Goal: Transaction & Acquisition: Subscribe to service/newsletter

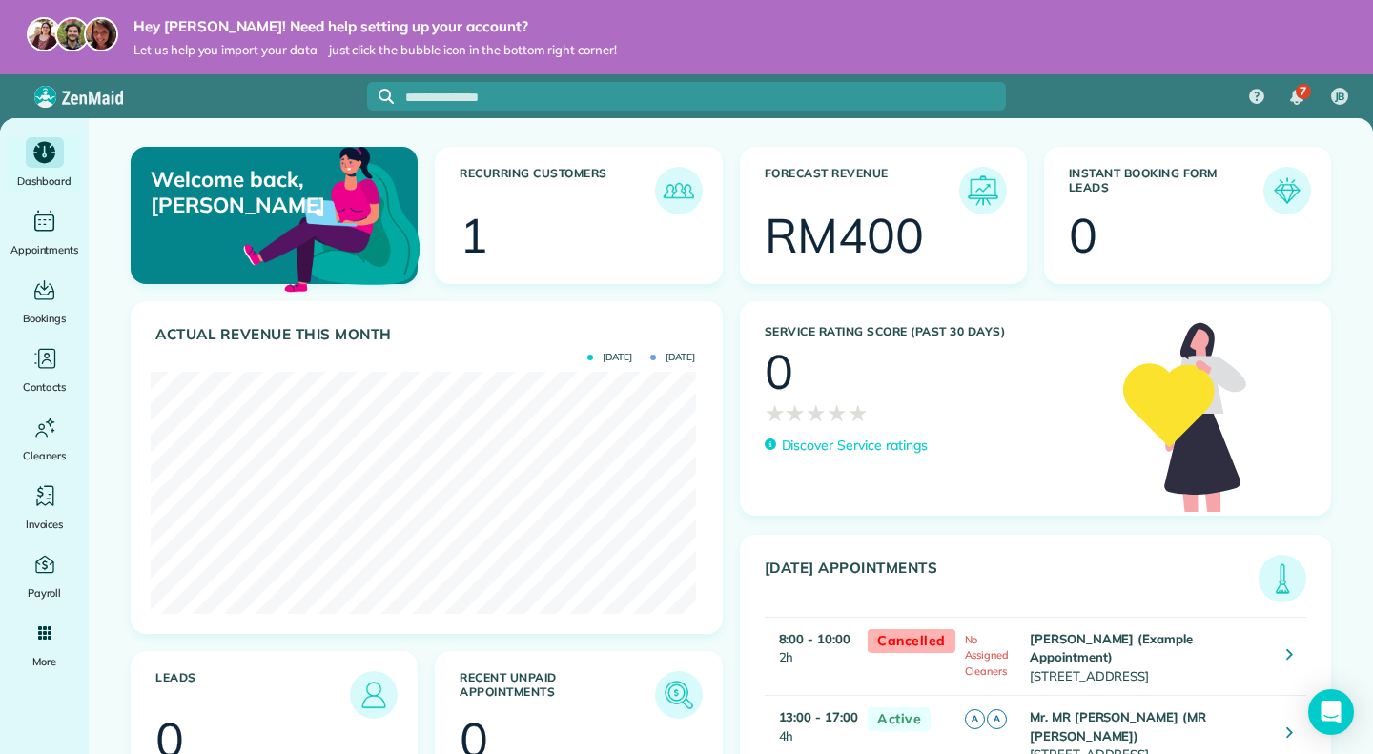
click at [113, 195] on div "Welcome back, Jason! Recurring Customers 1 Forecast Revenue RM400 Instant Booki…" at bounding box center [731, 478] width 1284 height 721
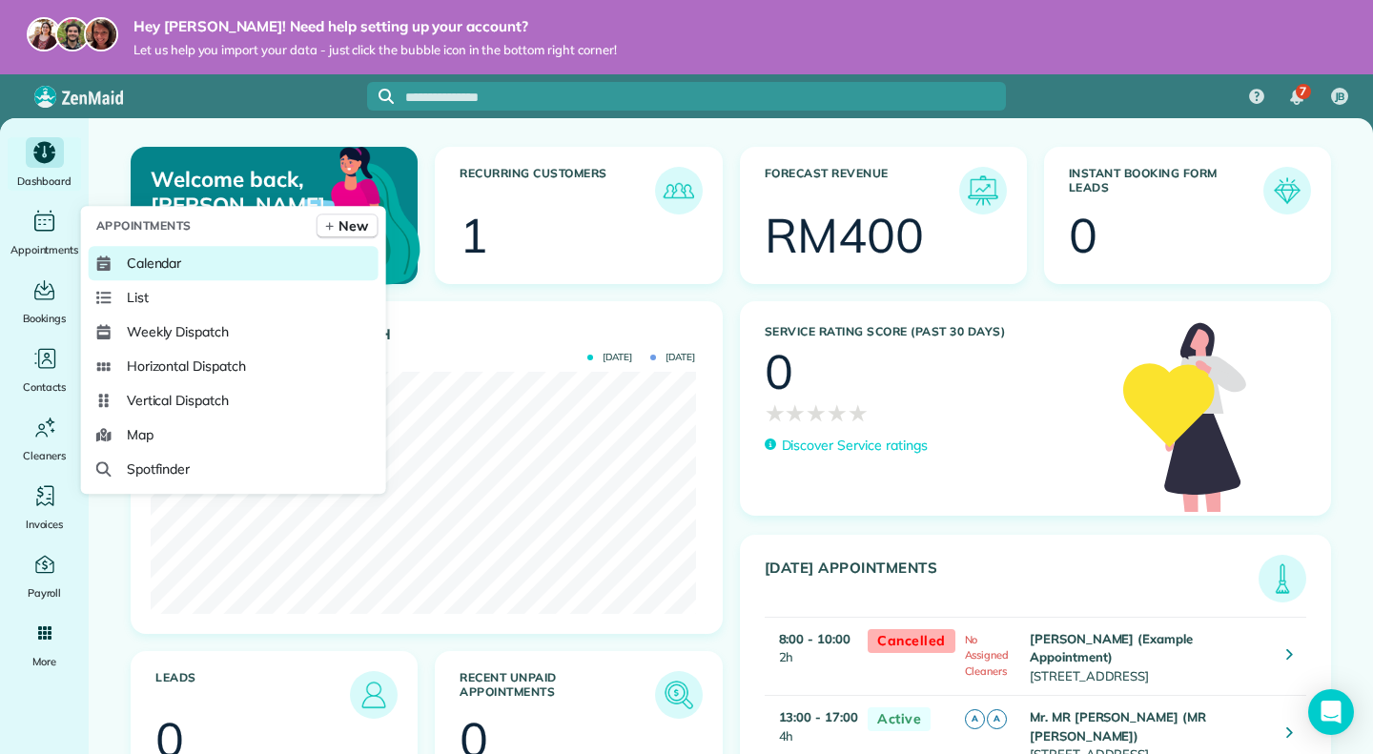
click at [171, 257] on span "Calendar" at bounding box center [154, 263] width 55 height 19
click at [174, 260] on span "Calendar" at bounding box center [154, 263] width 55 height 19
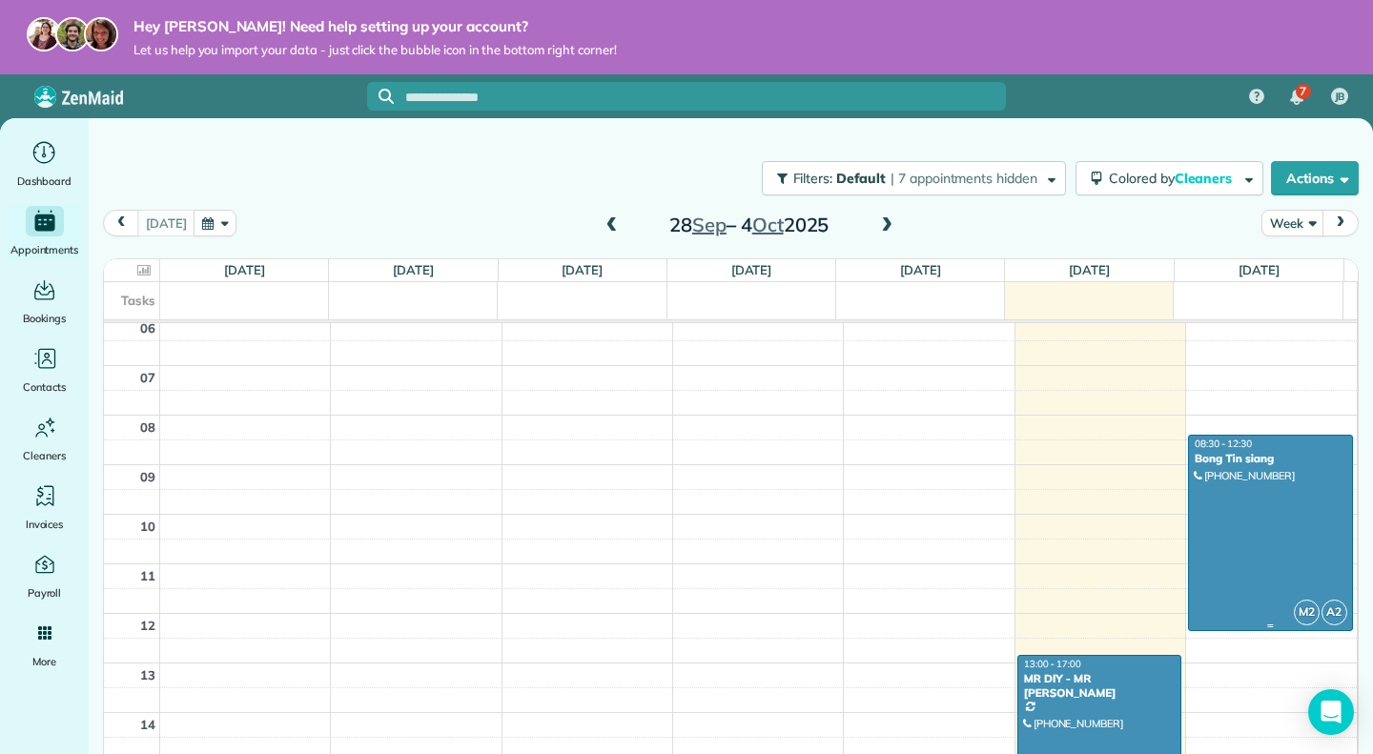
scroll to position [344, 0]
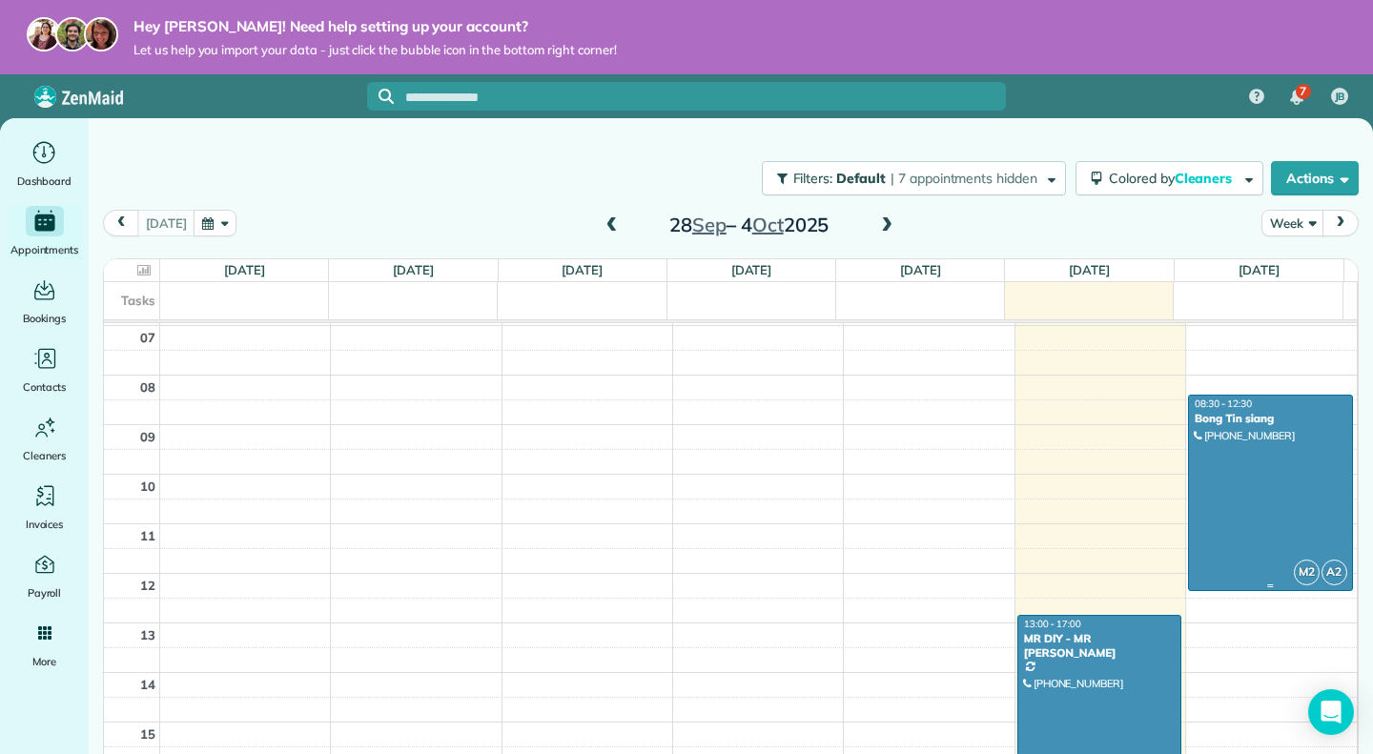
click at [1244, 461] on div at bounding box center [1270, 493] width 162 height 194
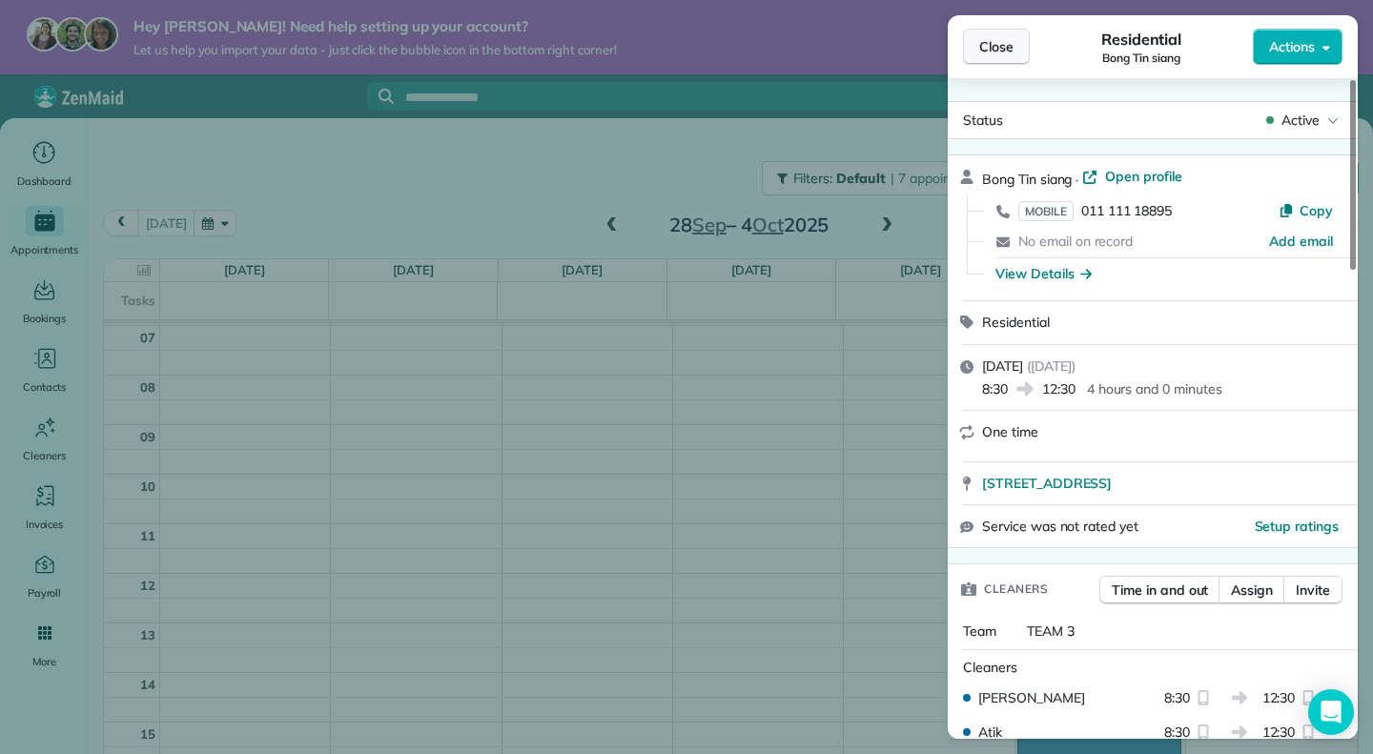
click at [1013, 51] on span "Close" at bounding box center [996, 46] width 34 height 19
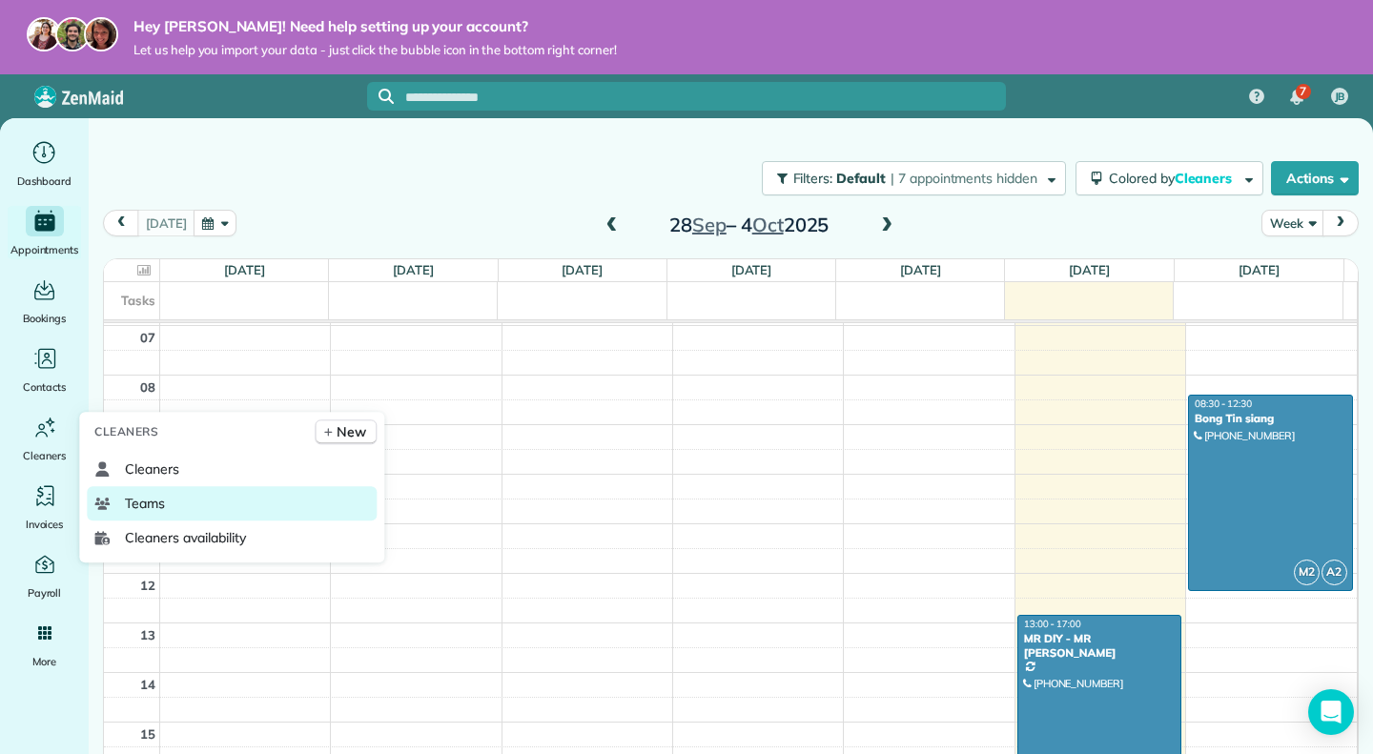
click at [174, 503] on link "Teams" at bounding box center [232, 503] width 290 height 34
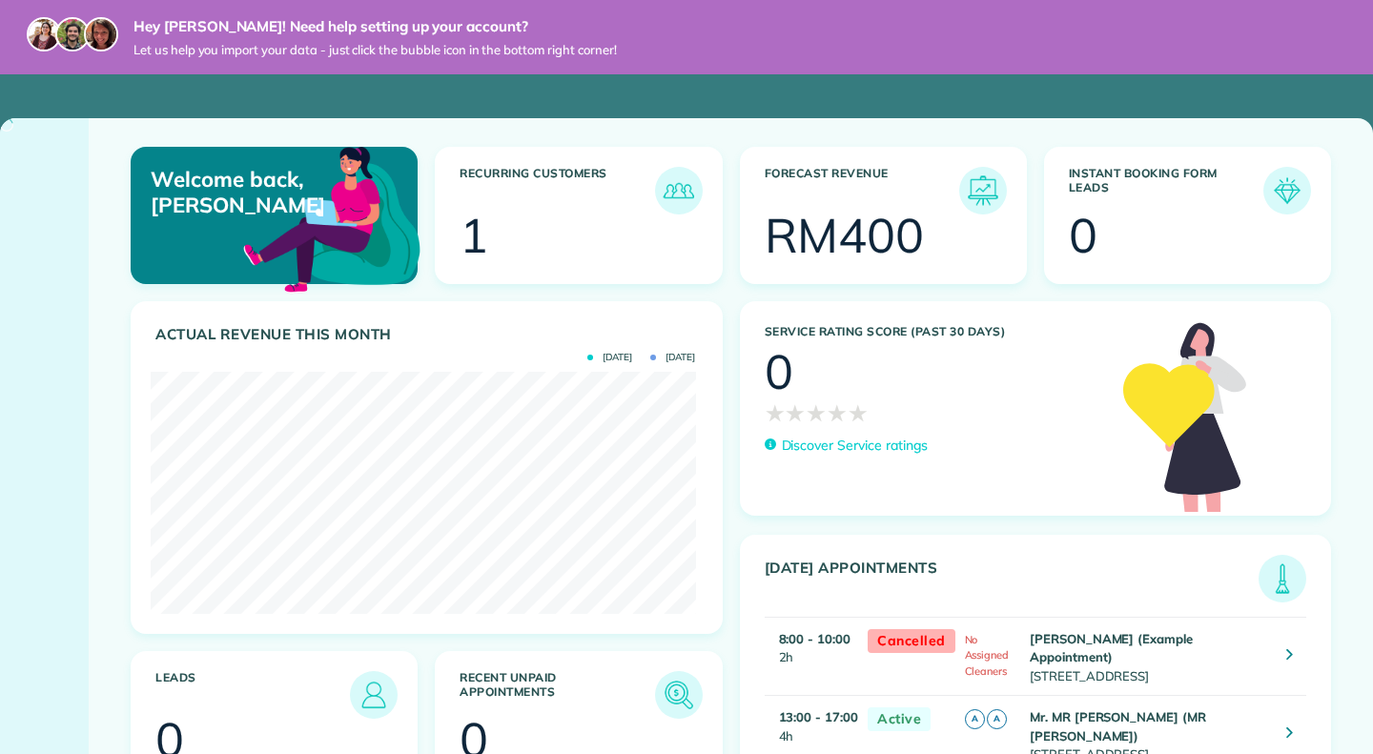
scroll to position [242, 545]
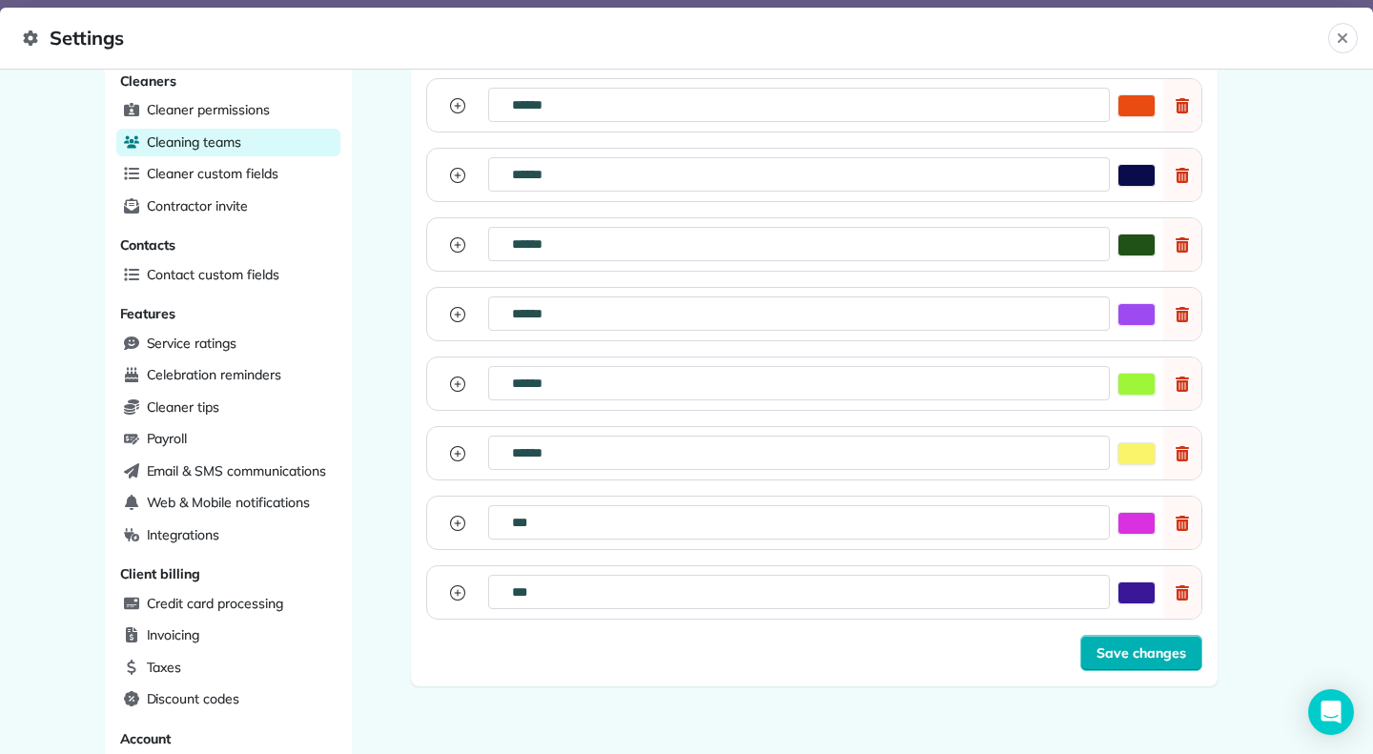
scroll to position [98, 0]
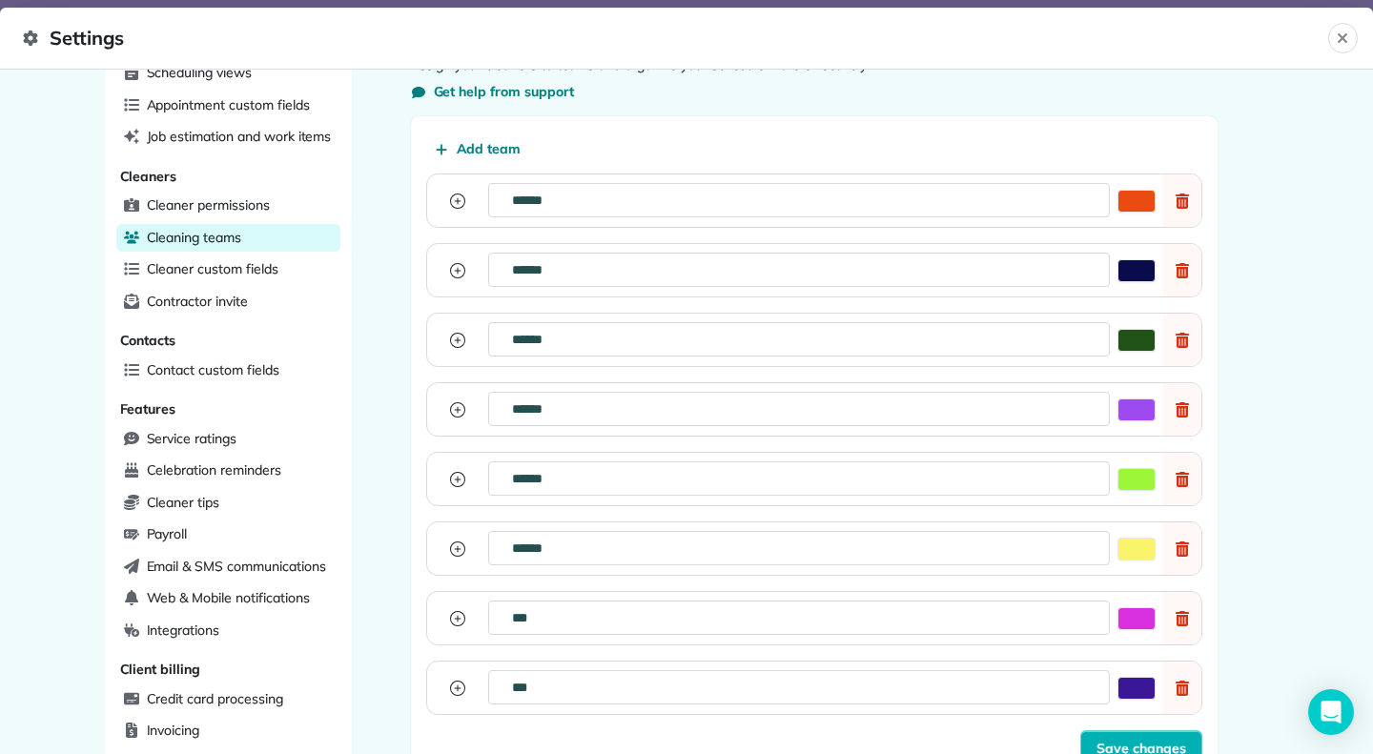
click at [452, 611] on icon "button" at bounding box center [457, 618] width 15 height 15
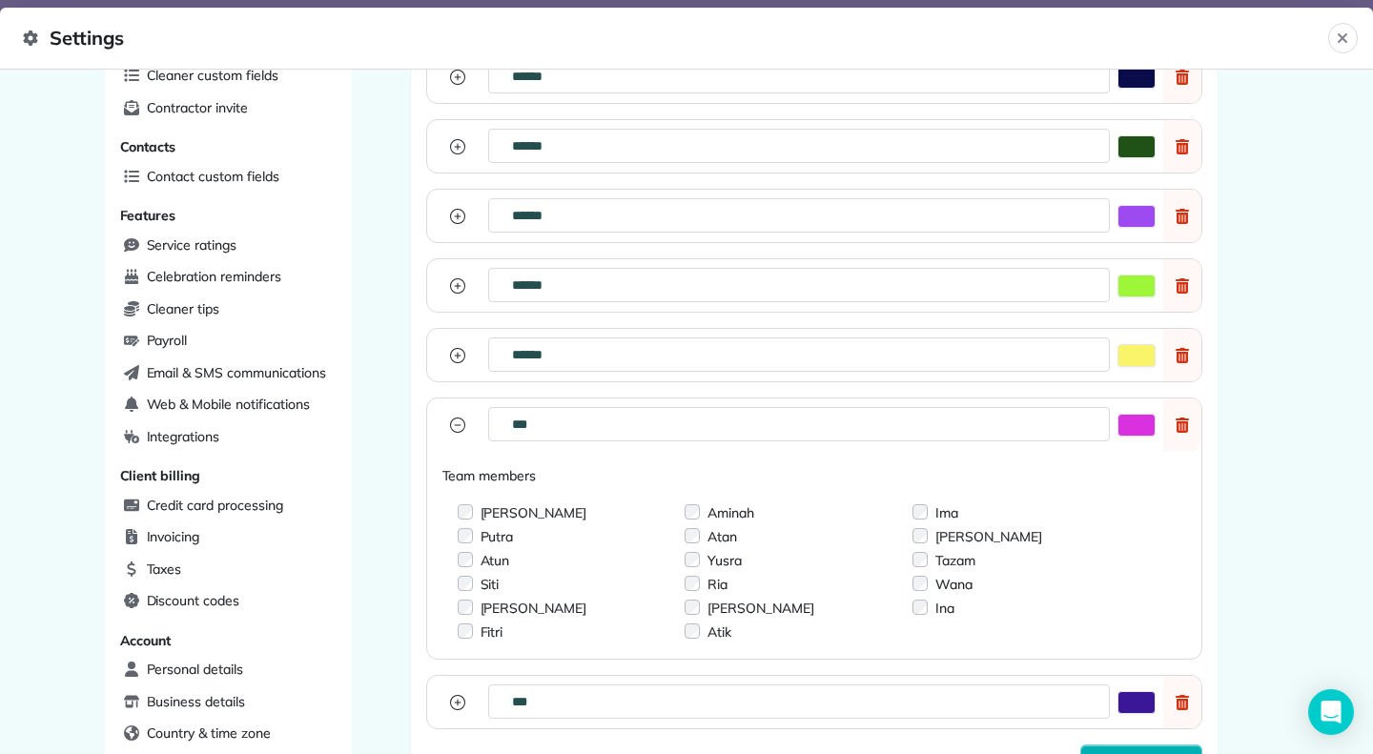
scroll to position [462, 0]
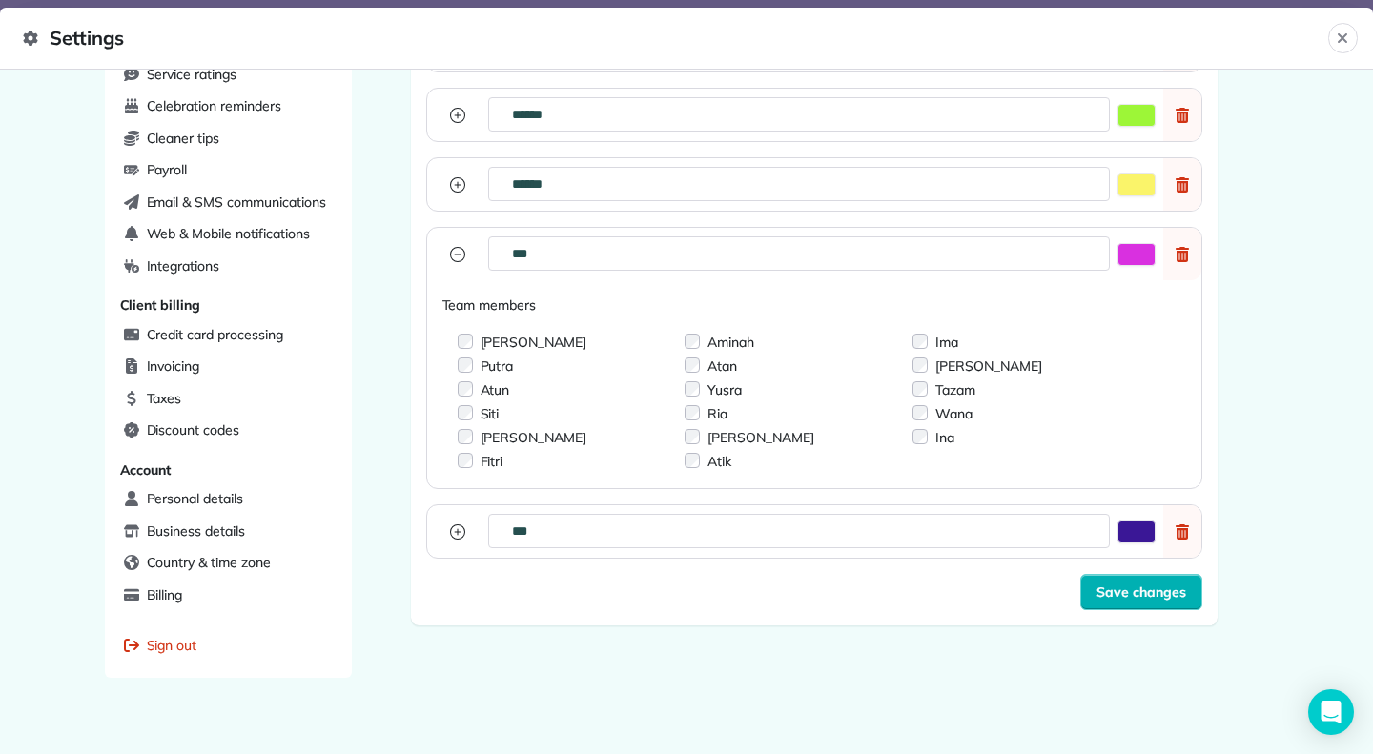
click at [443, 515] on button "button" at bounding box center [457, 531] width 31 height 52
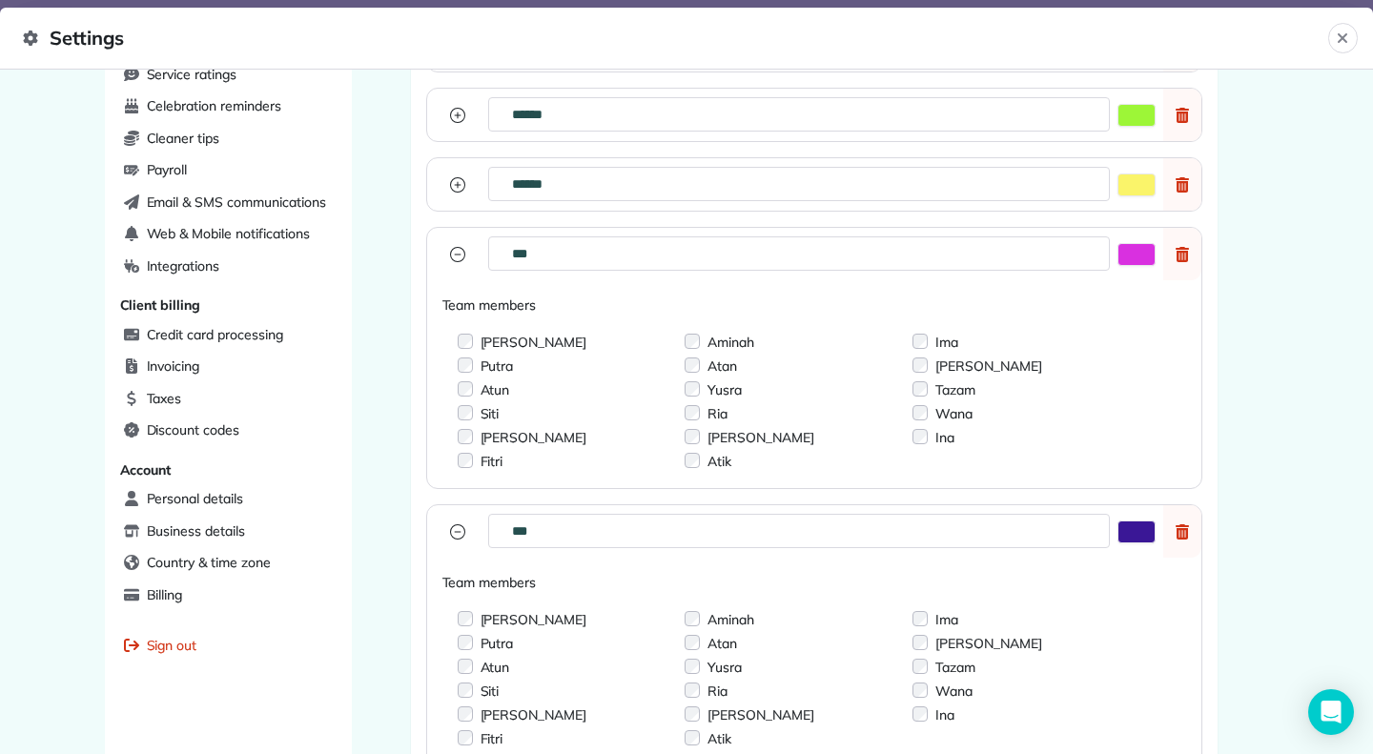
scroll to position [0, 0]
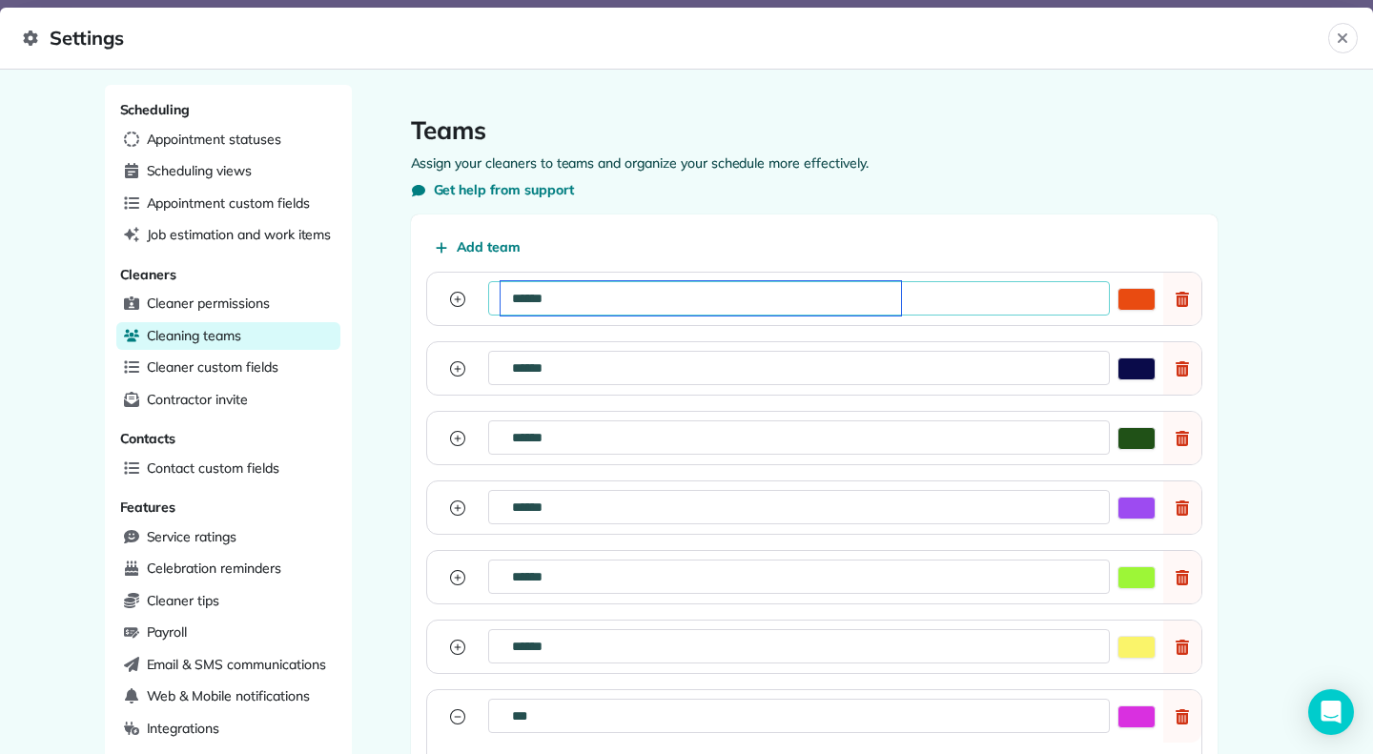
click at [536, 300] on input "******" at bounding box center [701, 298] width 400 height 34
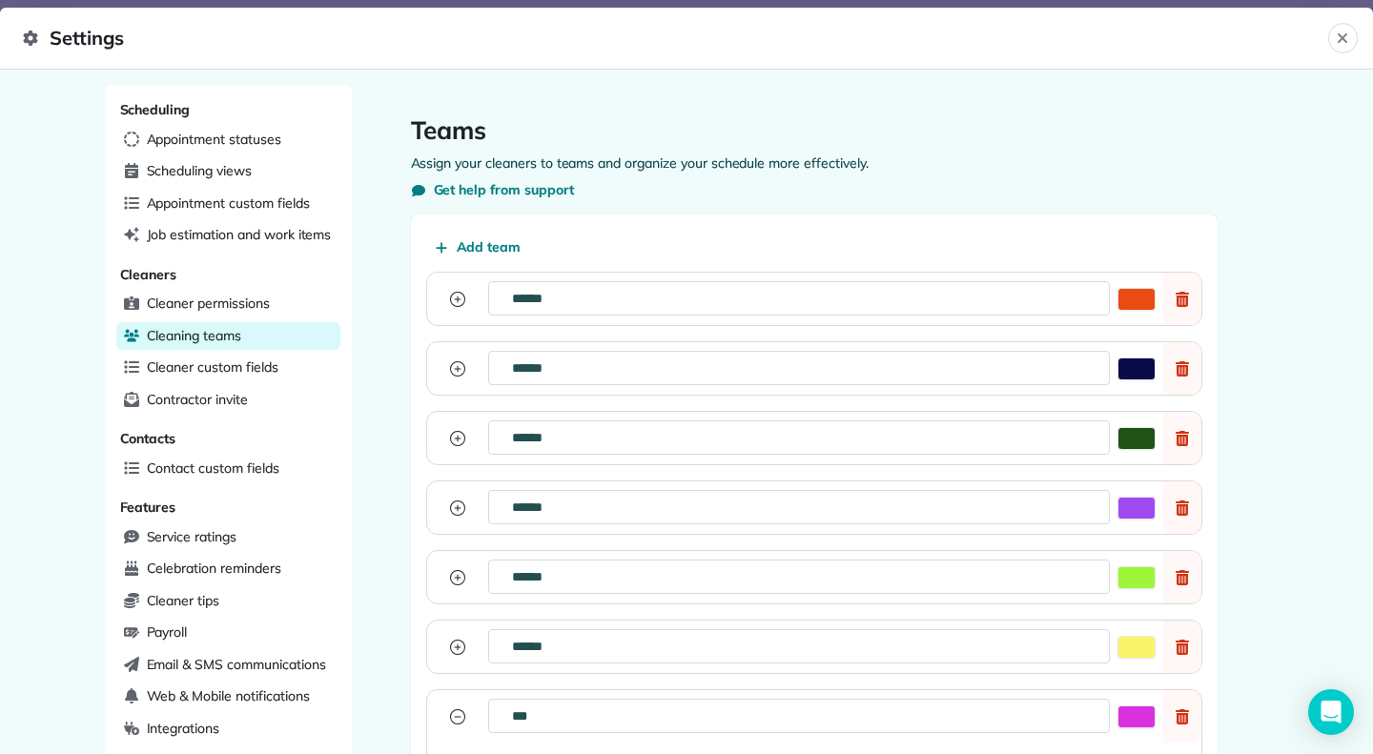
click at [458, 295] on button "button" at bounding box center [457, 299] width 31 height 52
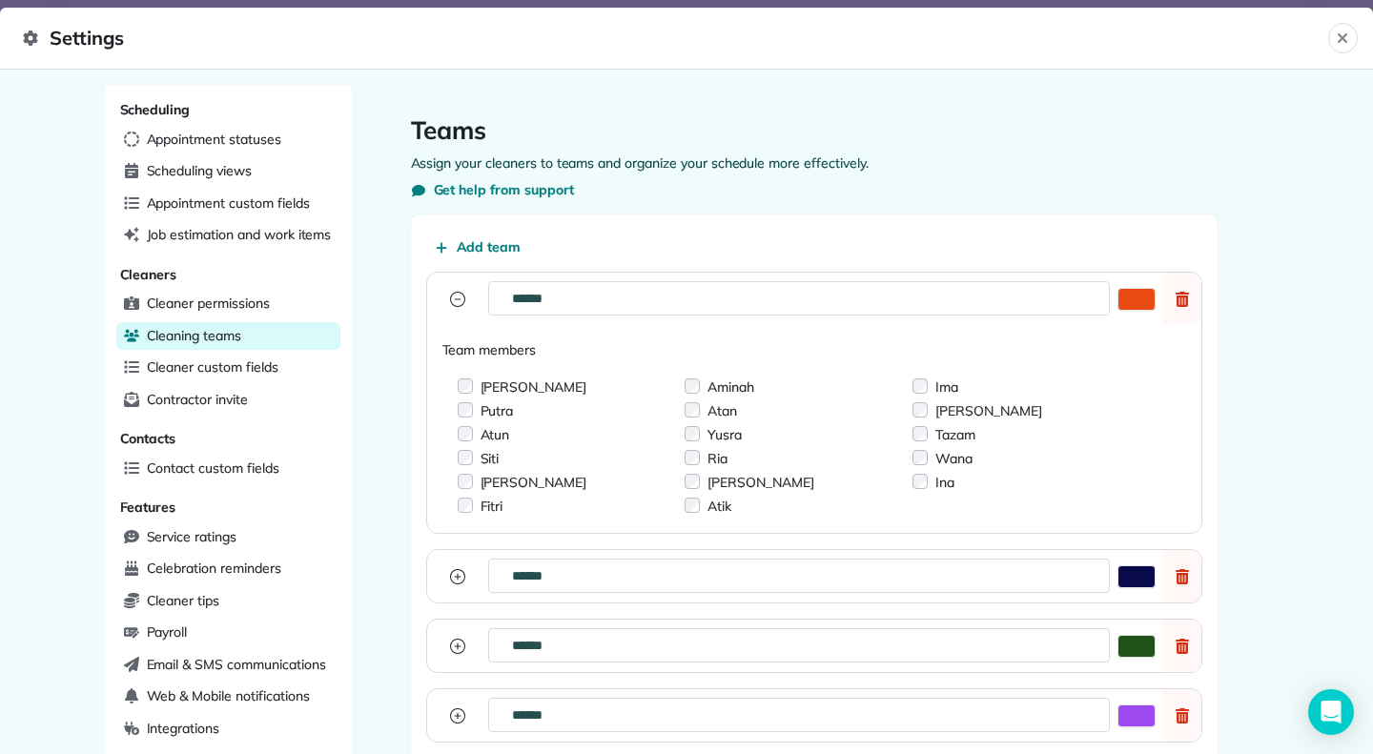
scroll to position [387, 0]
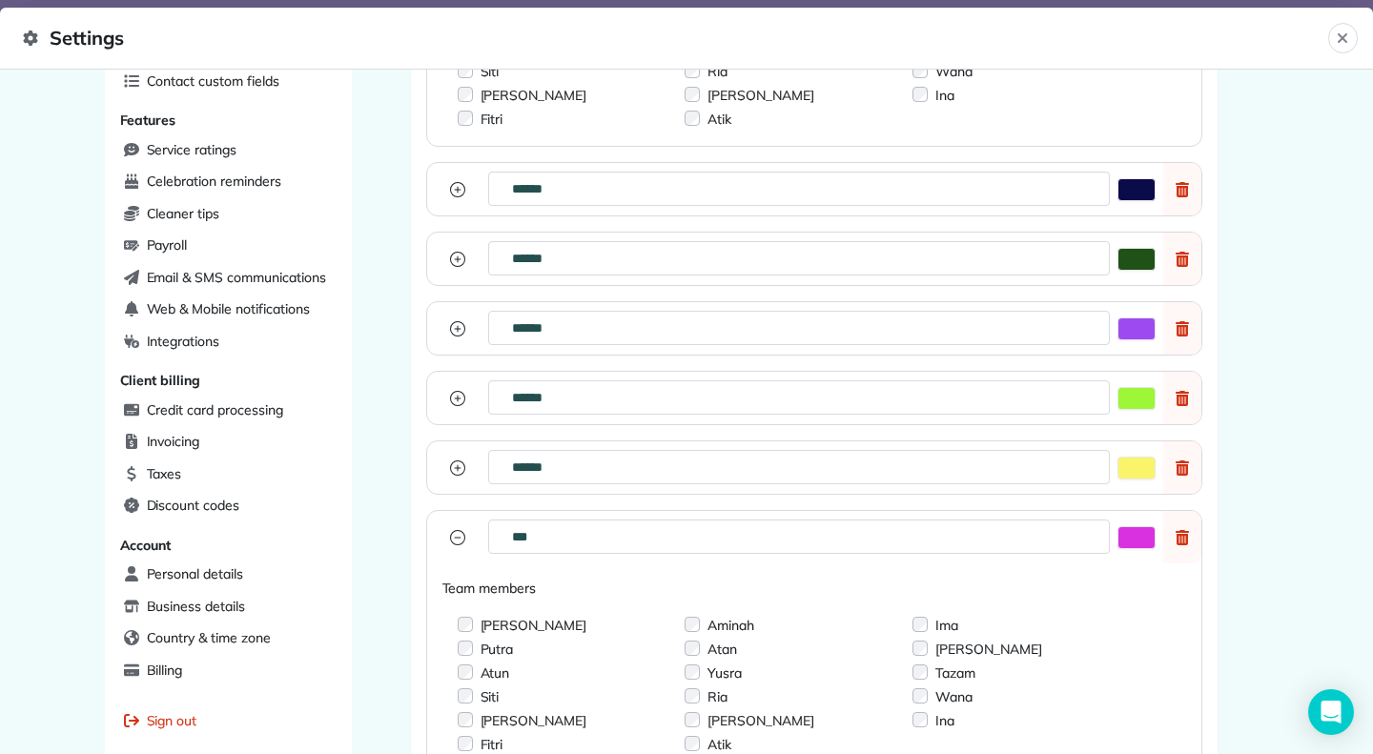
click at [454, 196] on button "button" at bounding box center [457, 189] width 31 height 52
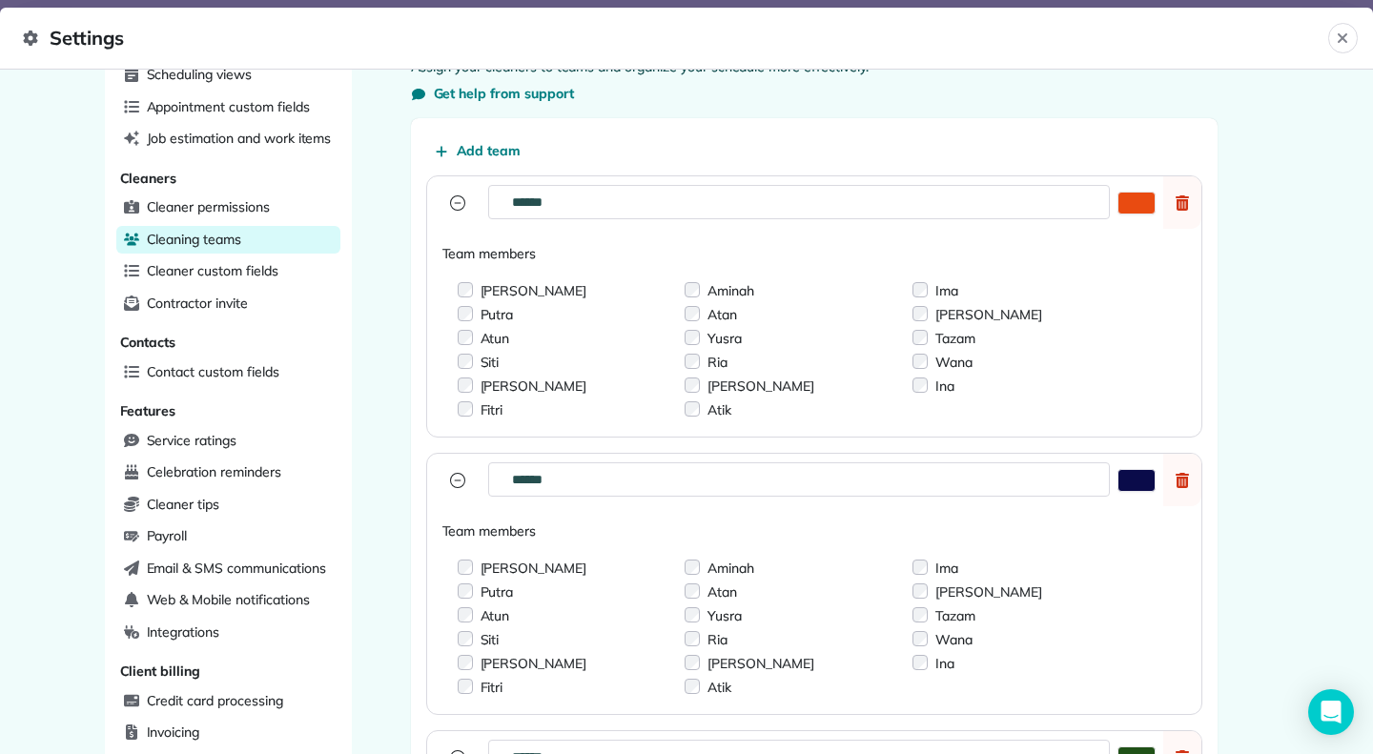
scroll to position [0, 0]
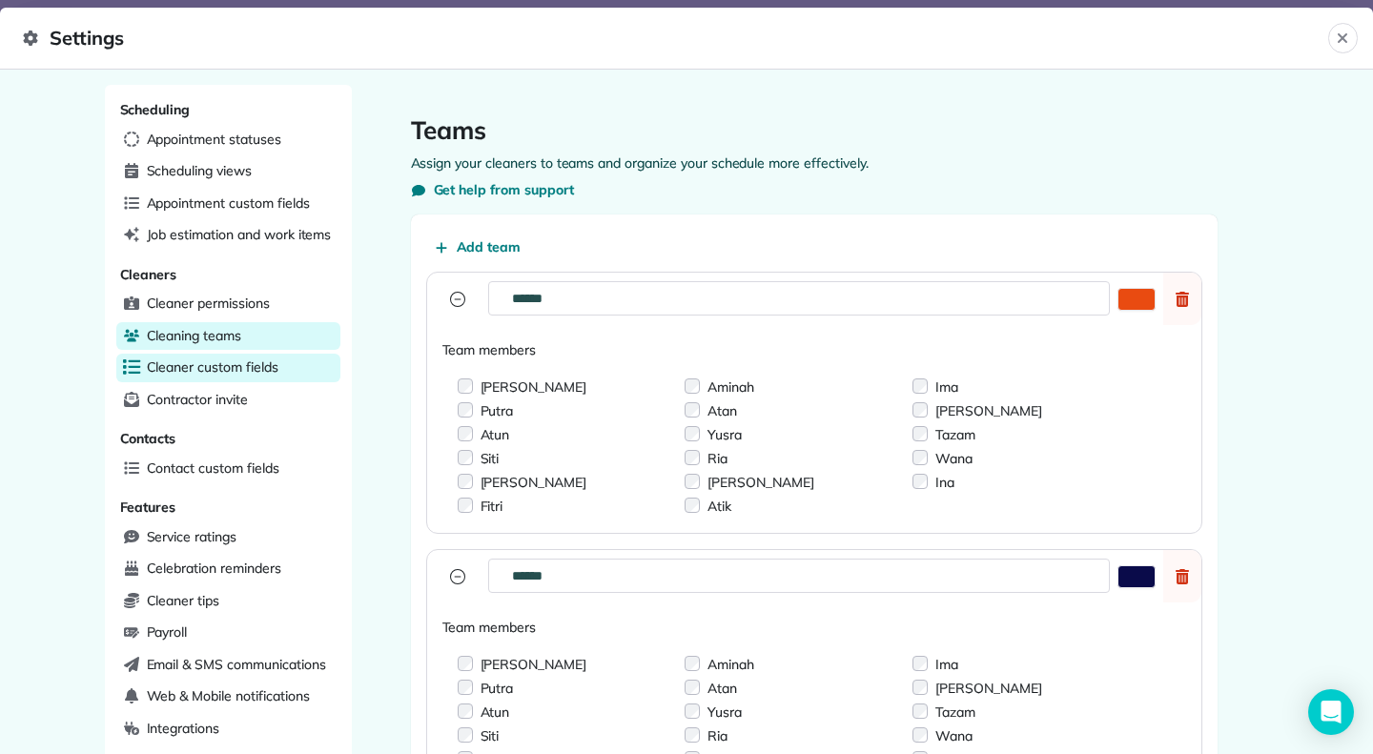
click at [222, 360] on span "Cleaner custom fields" at bounding box center [213, 367] width 132 height 19
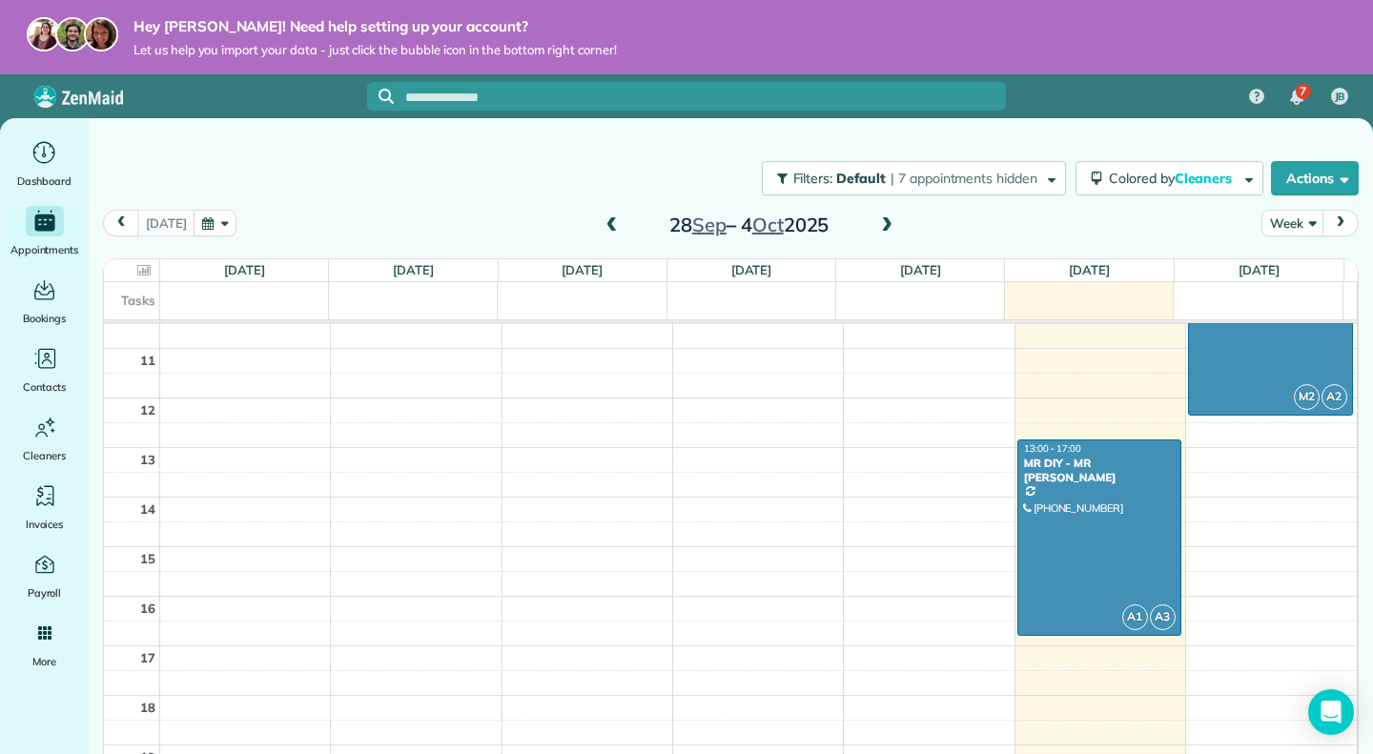
scroll to position [535, 0]
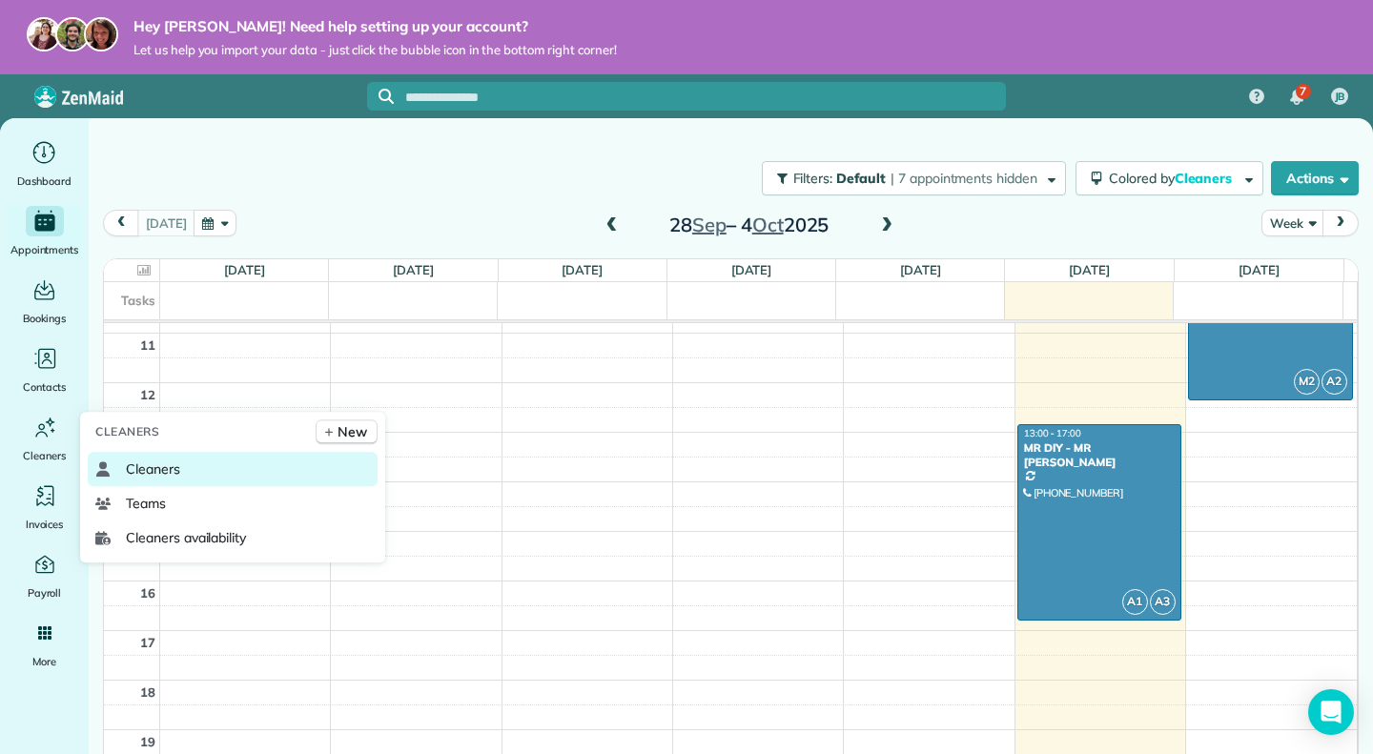
click at [144, 472] on span "Cleaners" at bounding box center [153, 469] width 54 height 19
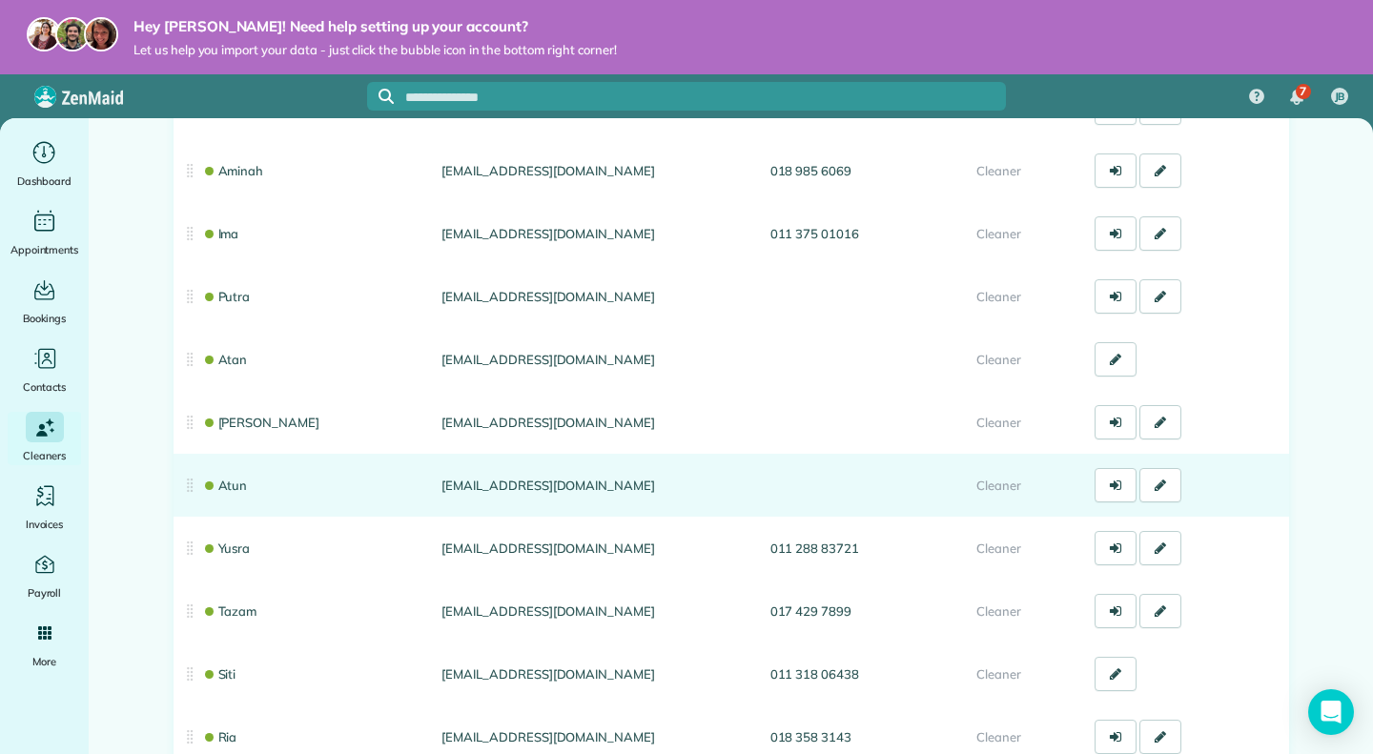
scroll to position [286, 0]
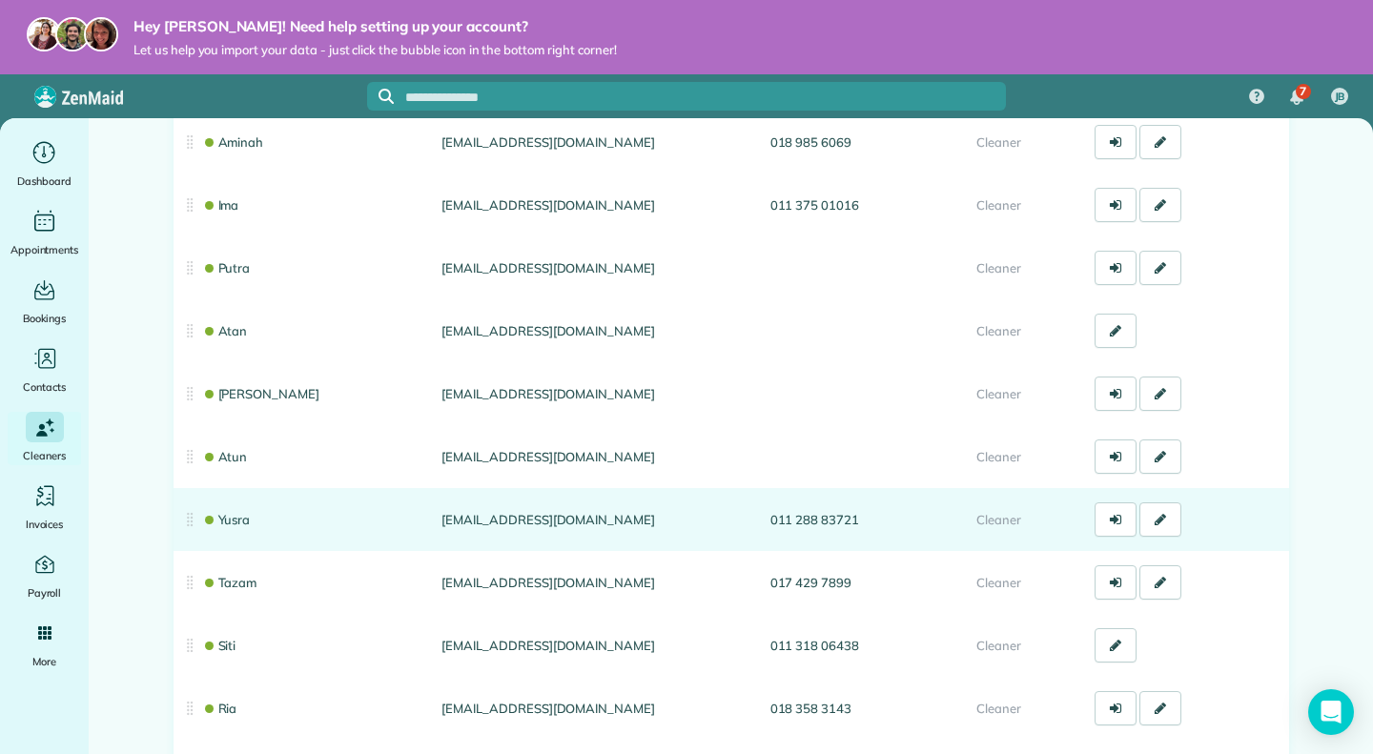
drag, startPoint x: 426, startPoint y: 515, endPoint x: 589, endPoint y: 518, distance: 163.1
click at [587, 518] on td "[EMAIL_ADDRESS][DOMAIN_NAME]" at bounding box center [598, 519] width 328 height 63
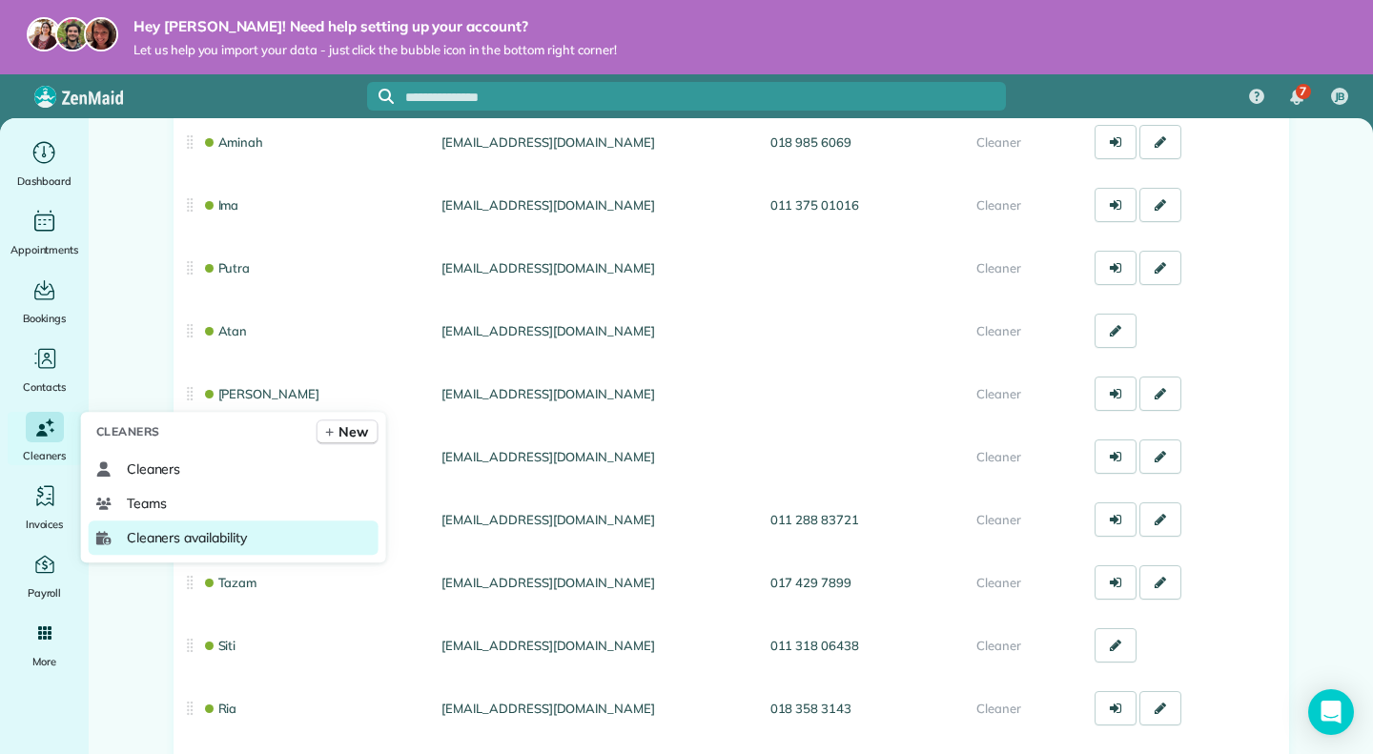
click at [167, 539] on span "Cleaners availability" at bounding box center [187, 537] width 120 height 19
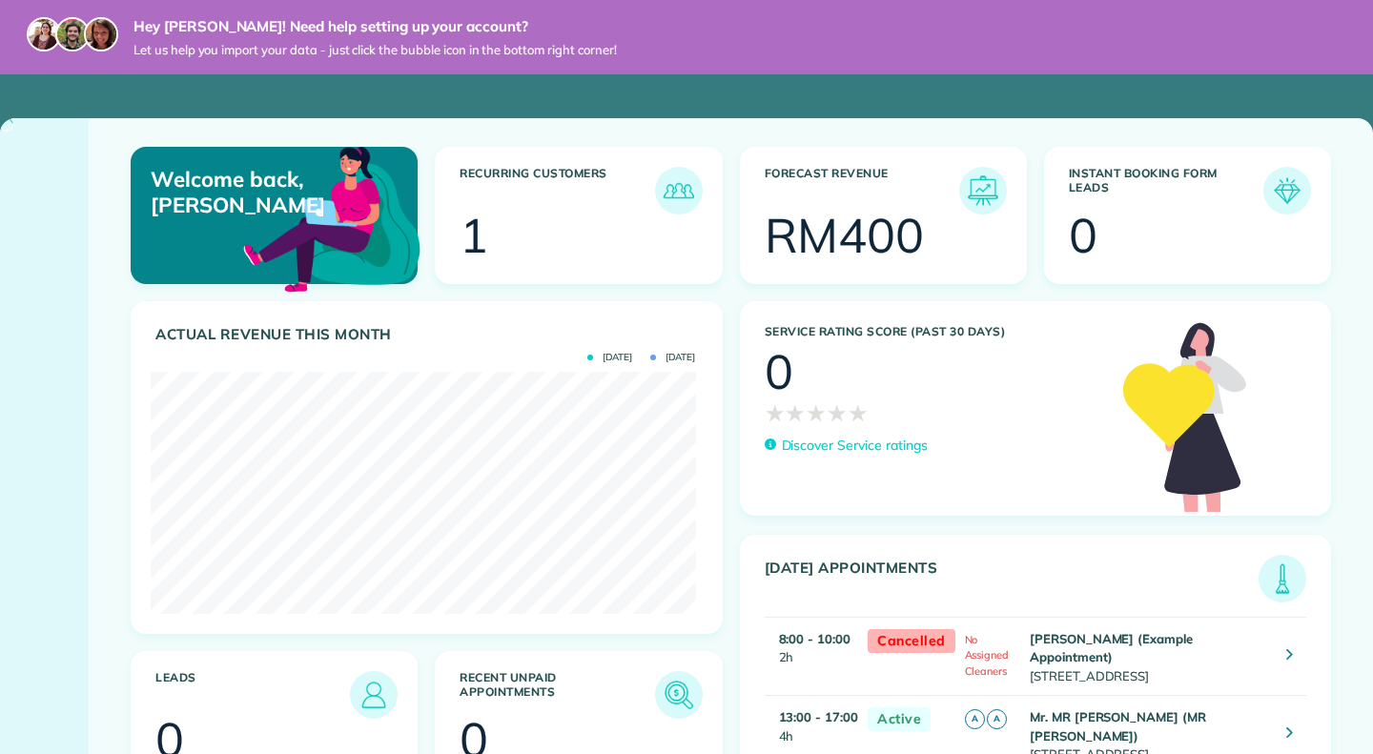
scroll to position [242, 545]
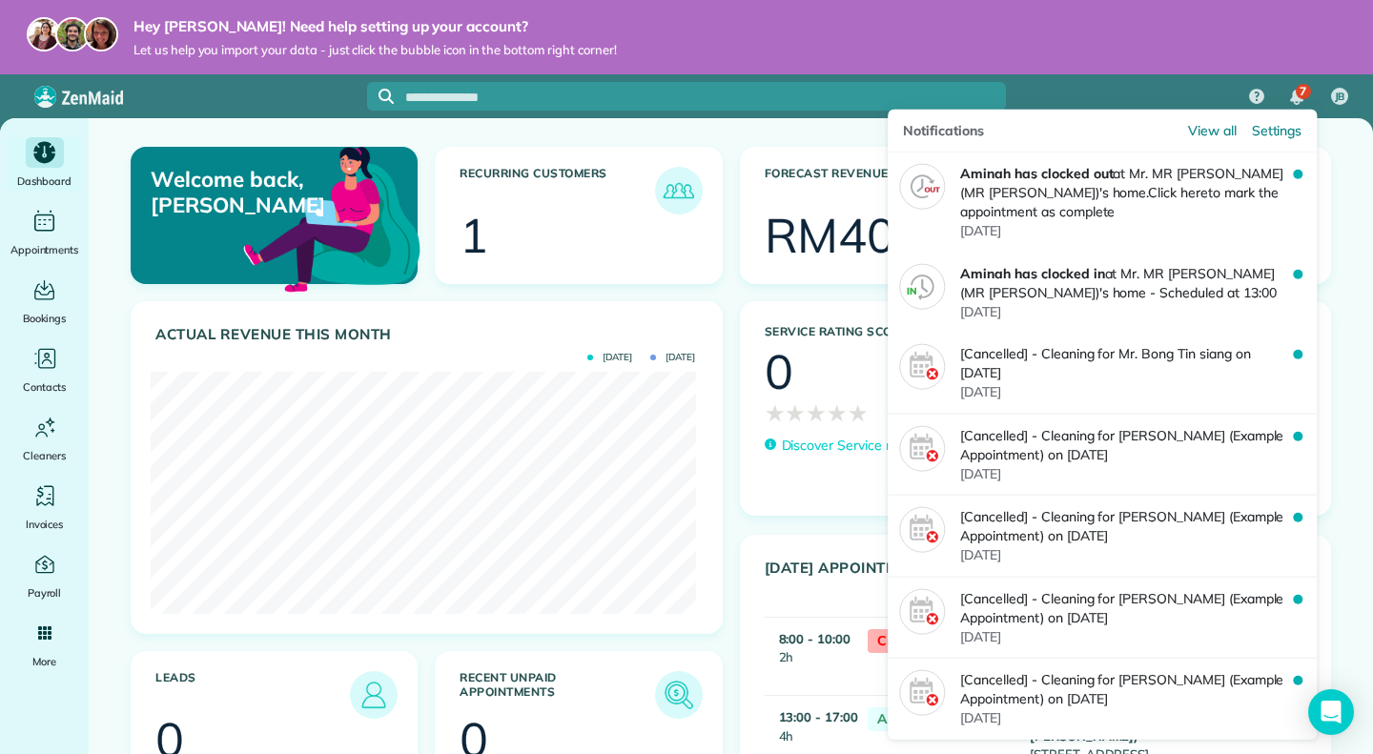
click at [1293, 91] on img "7 unread notifications" at bounding box center [1296, 97] width 13 height 15
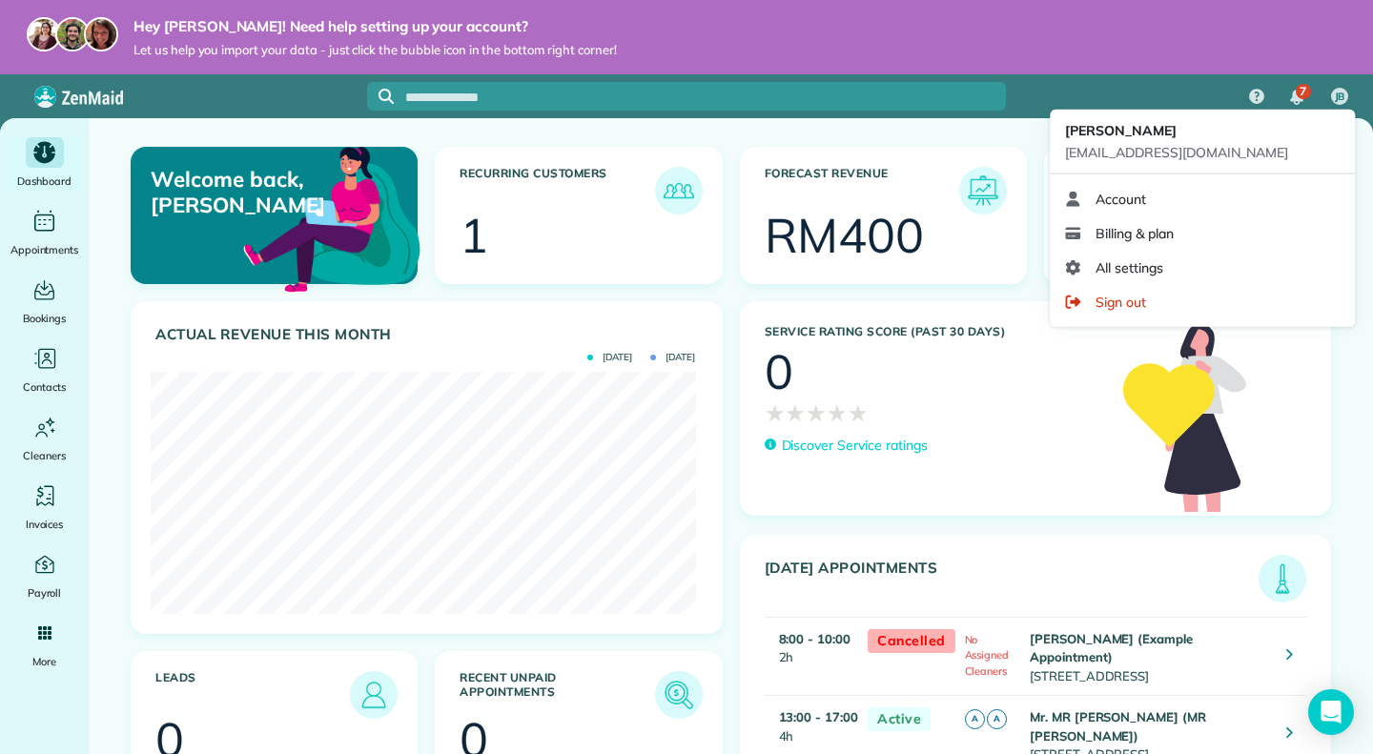
click at [1209, 264] on link "All settings" at bounding box center [1202, 268] width 290 height 34
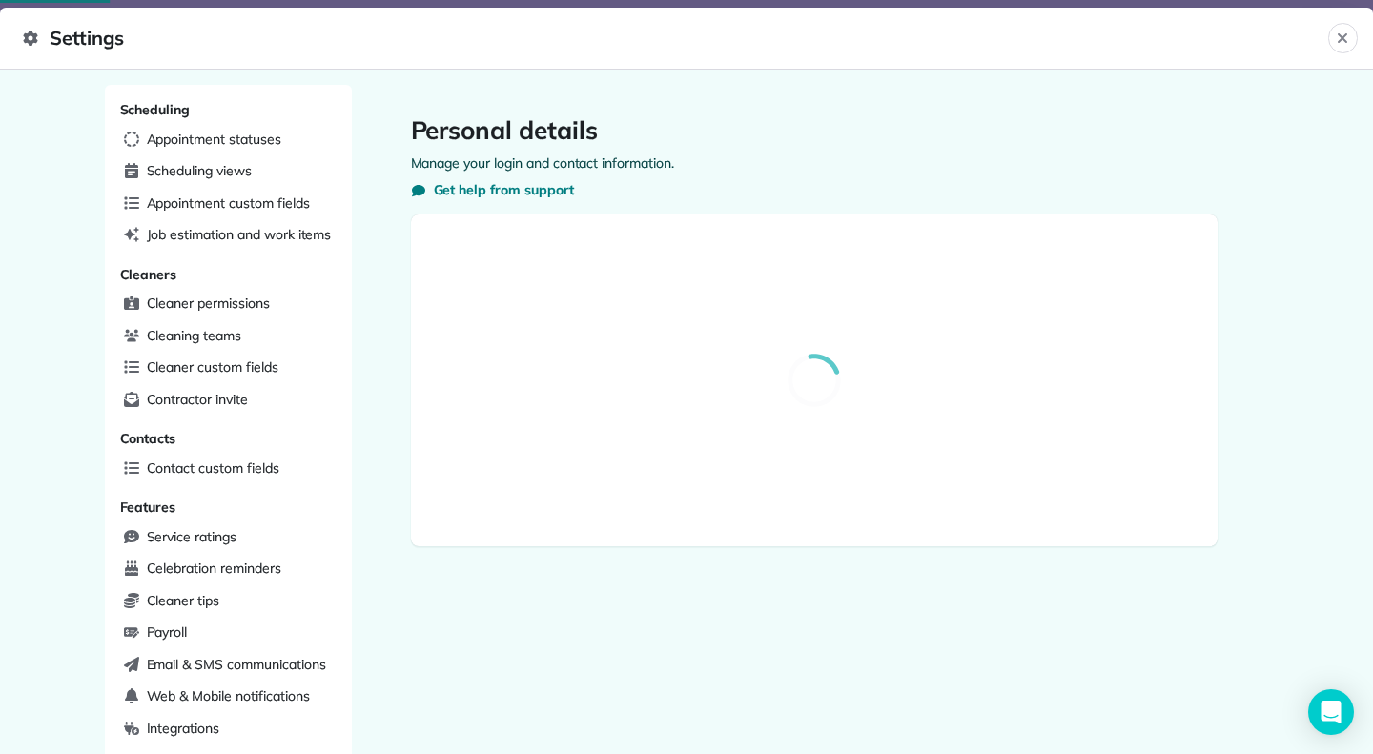
select select "**"
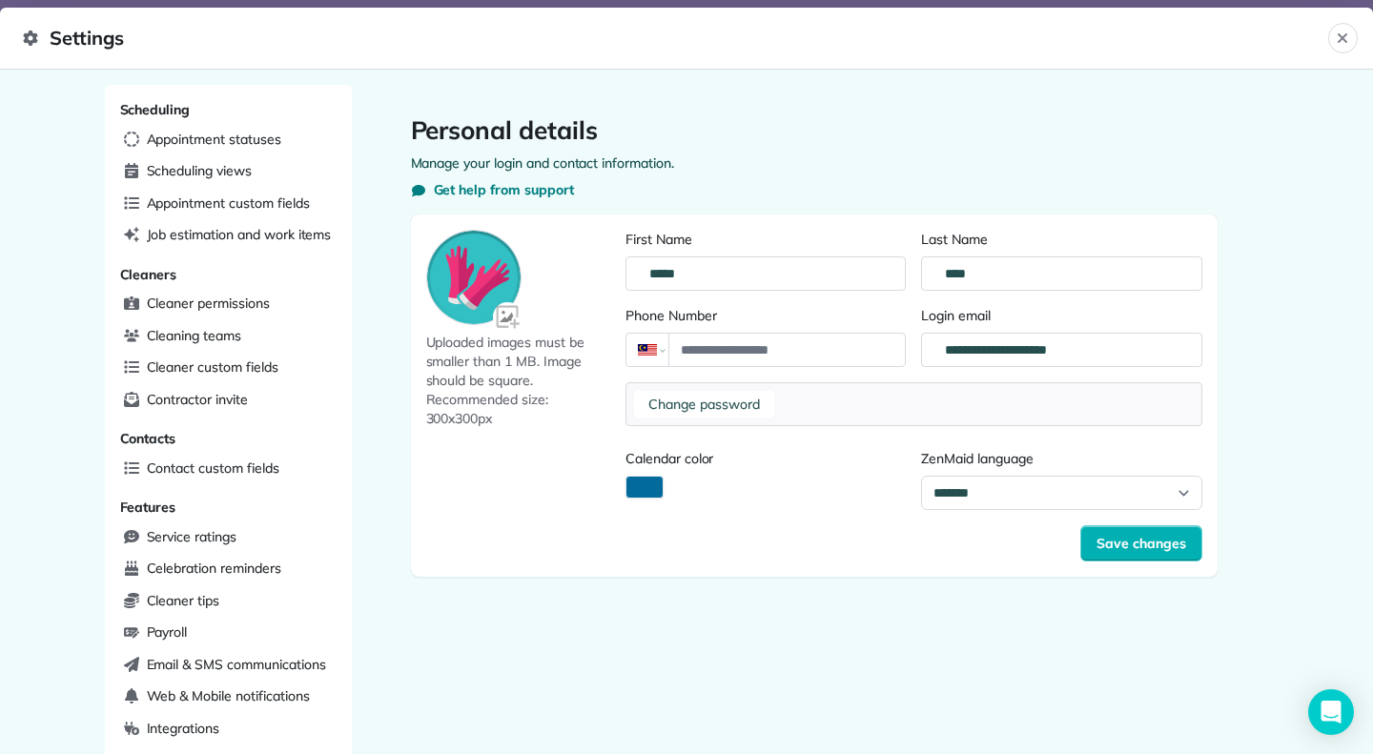
click at [815, 399] on div "Change password" at bounding box center [914, 404] width 577 height 44
click at [246, 145] on span "Appointment statuses" at bounding box center [214, 139] width 134 height 19
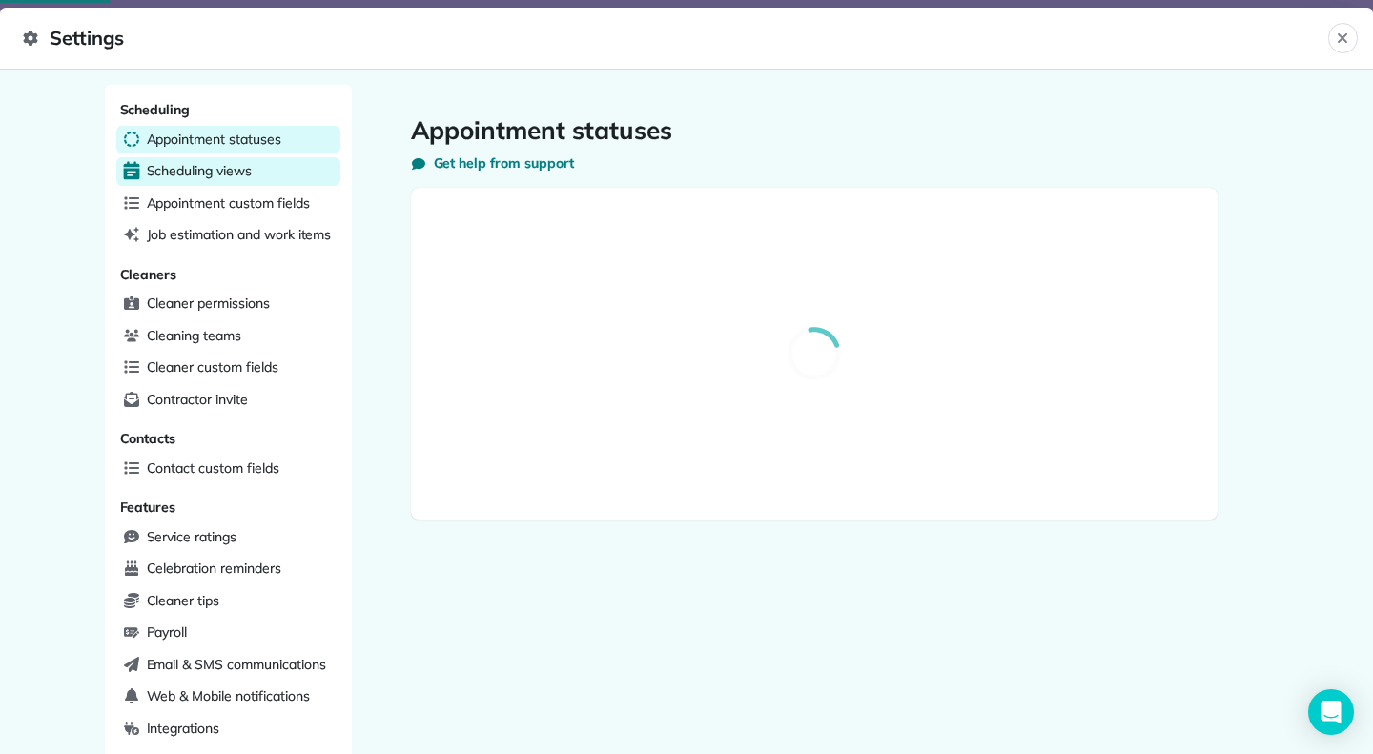
click at [240, 175] on span "Scheduling views" at bounding box center [199, 170] width 105 height 19
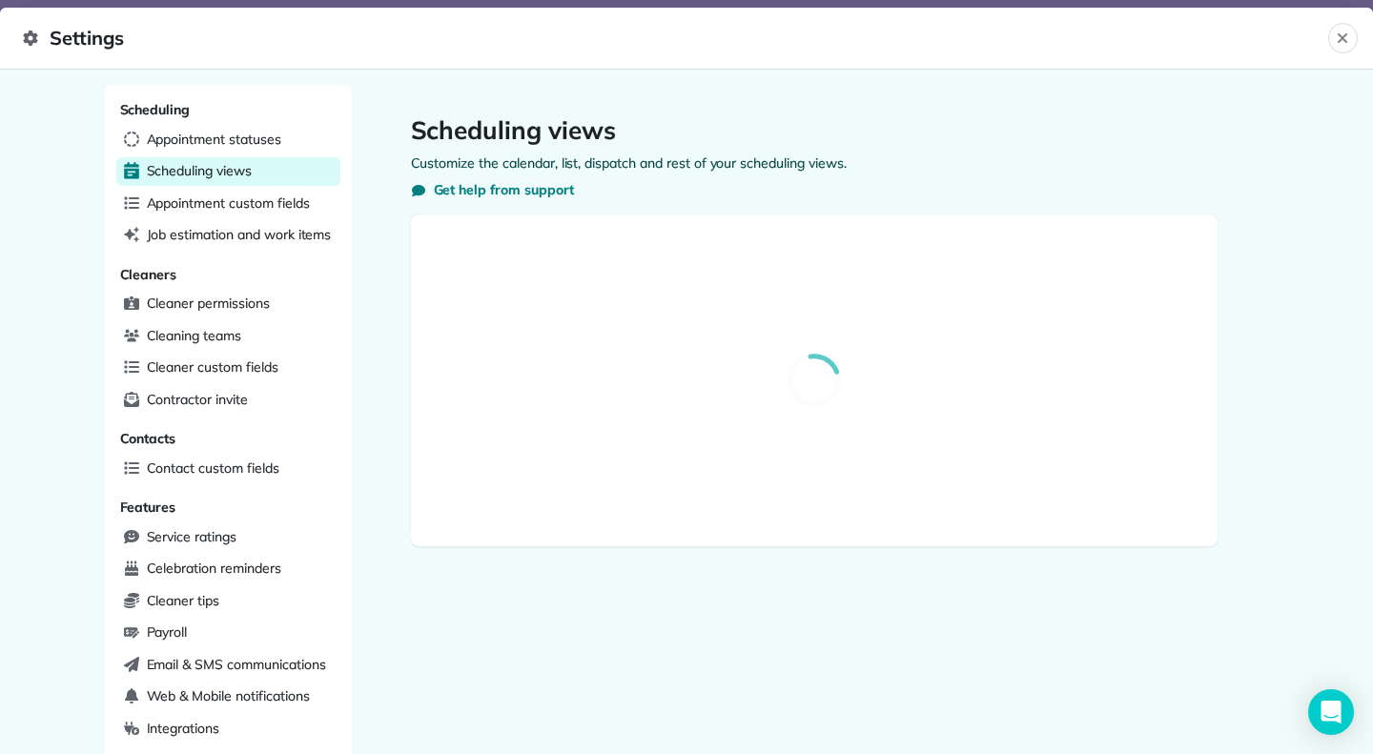
select select "**********"
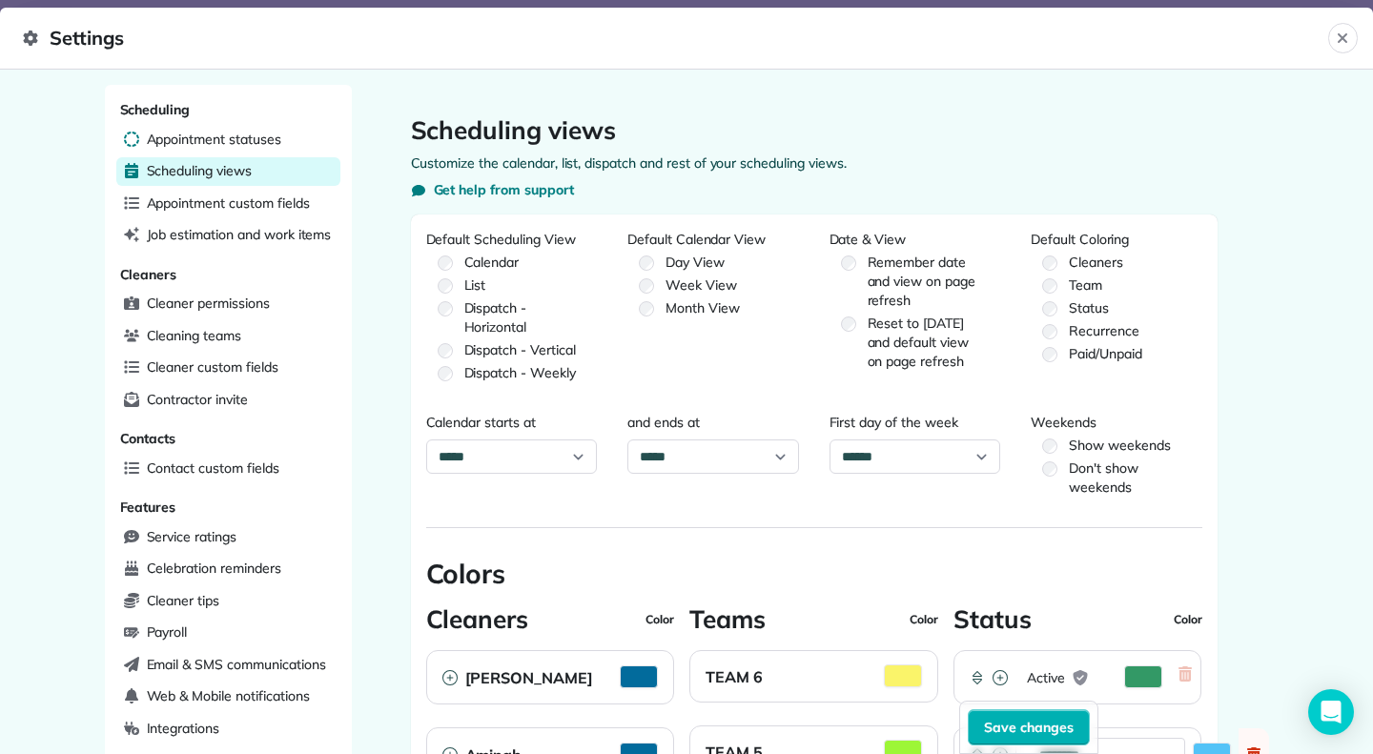
click at [227, 142] on span "Appointment statuses" at bounding box center [214, 139] width 134 height 19
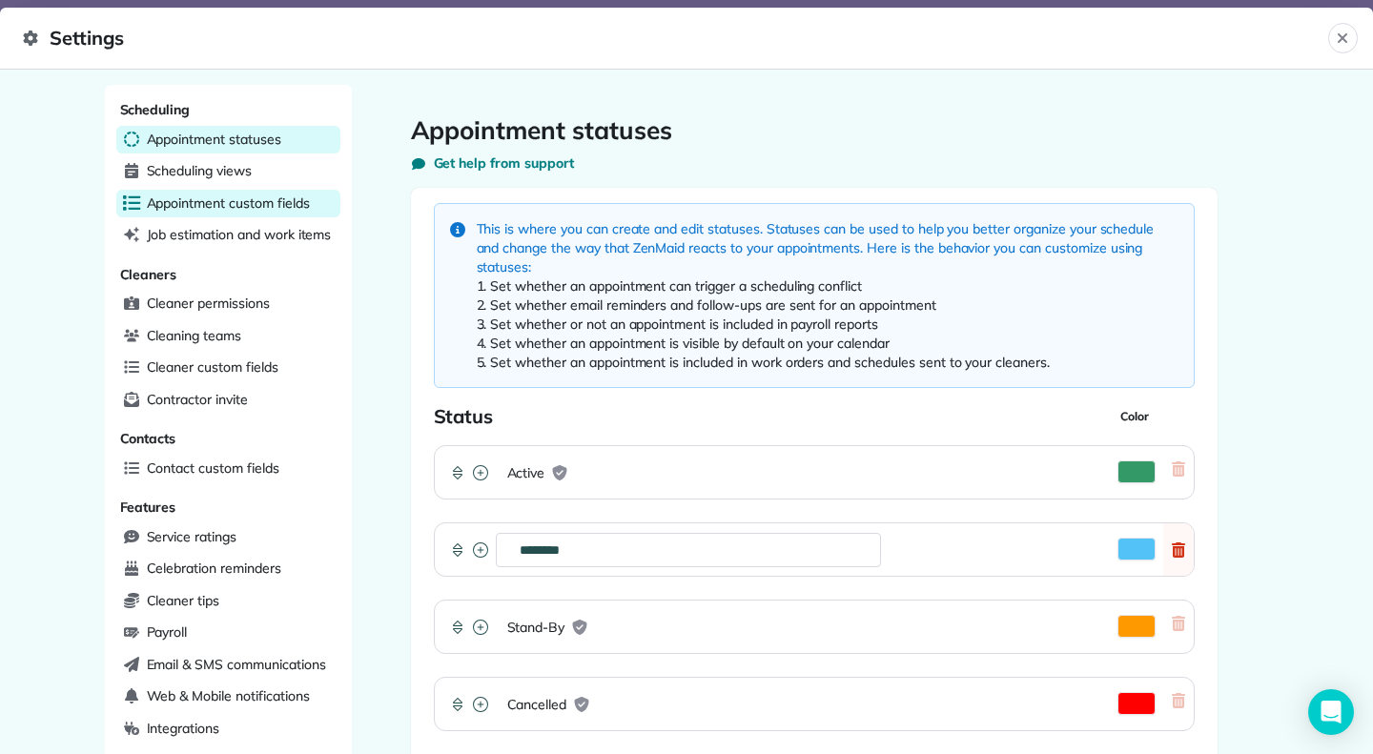
click at [229, 187] on div "Scheduling Appointment statuses Scheduling views Appointment custom fields Job …" at bounding box center [228, 613] width 247 height 1056
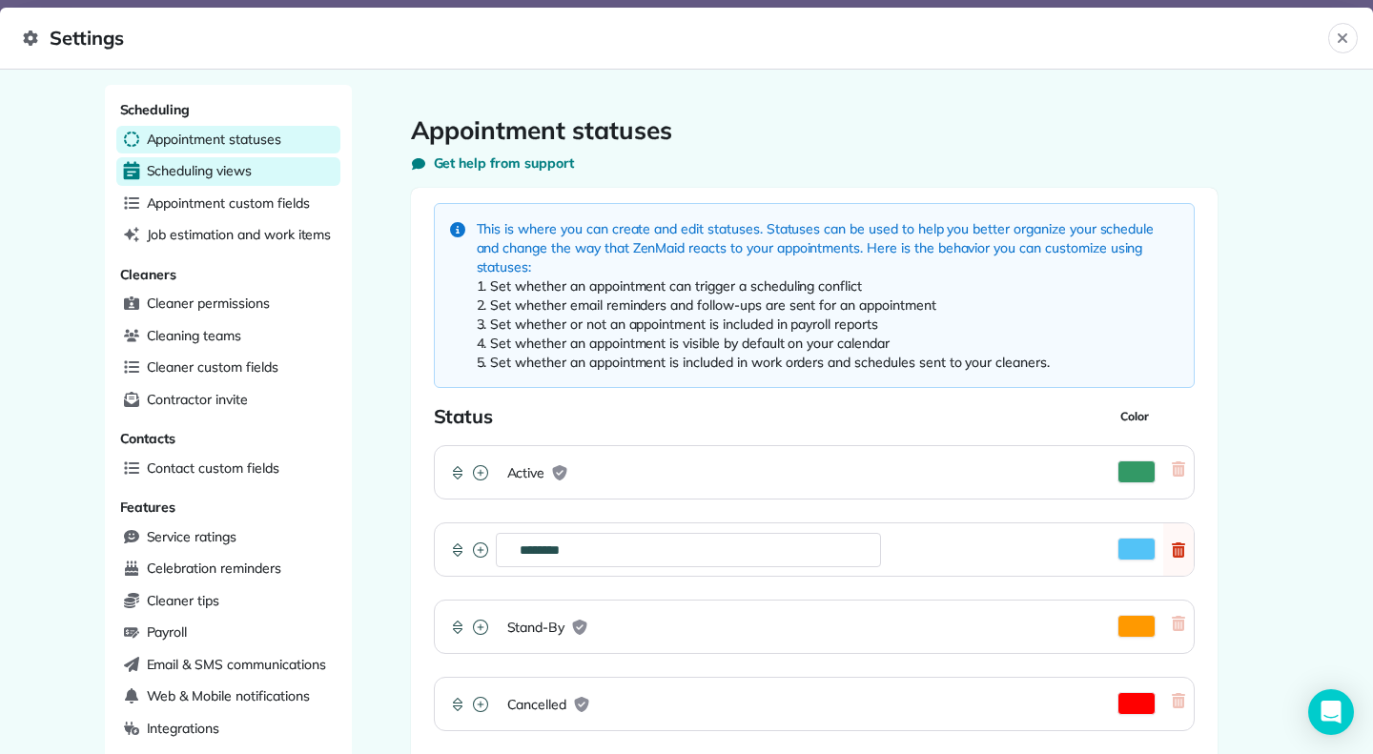
click at [236, 169] on span "Scheduling views" at bounding box center [199, 170] width 105 height 19
select select "**********"
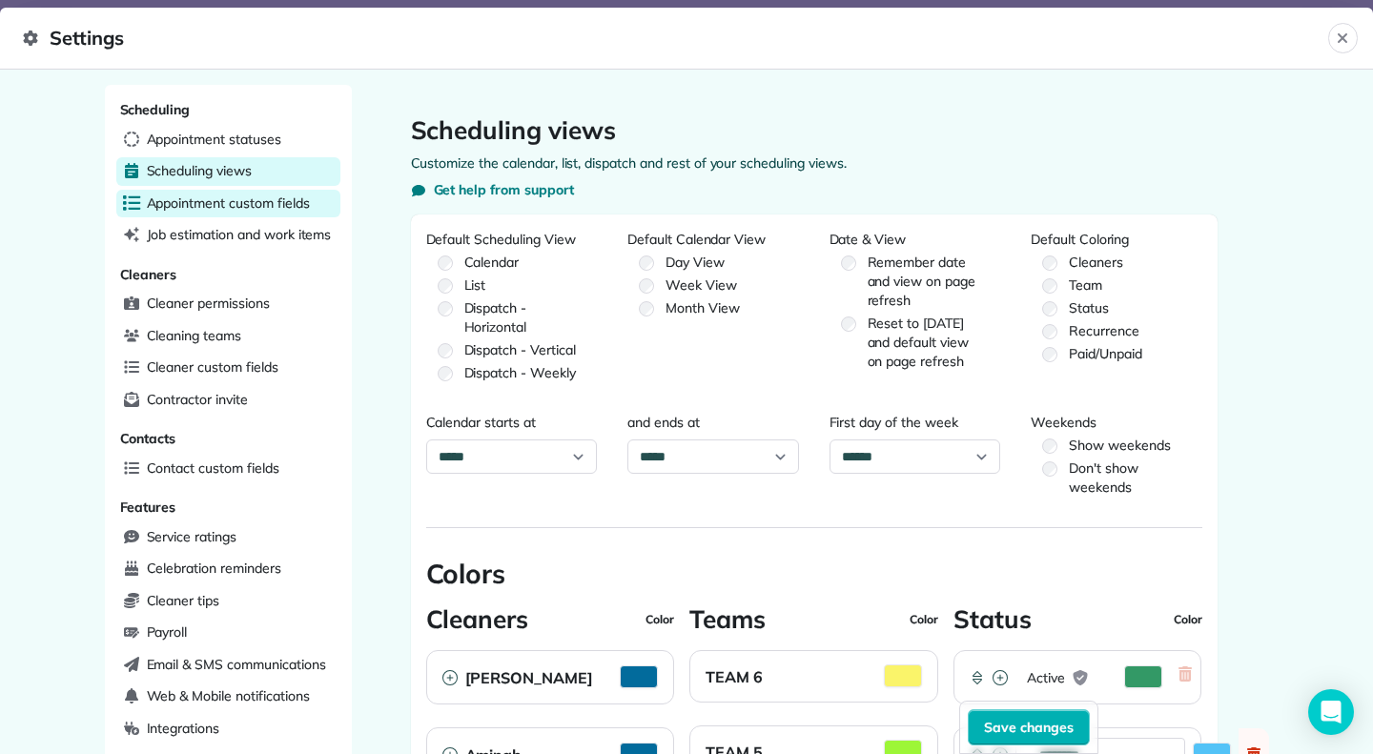
click at [250, 202] on span "Appointment custom fields" at bounding box center [228, 203] width 163 height 19
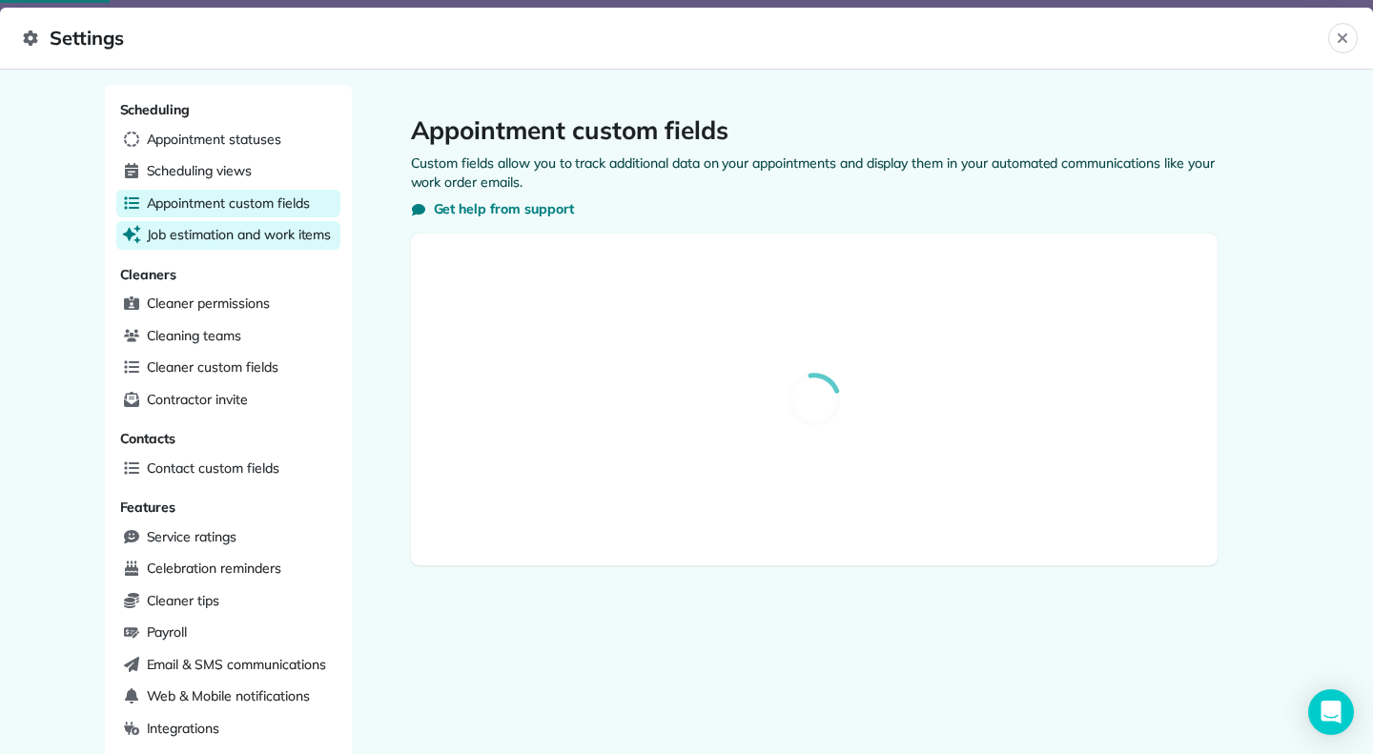
click at [251, 228] on span "Job estimation and work items" at bounding box center [239, 234] width 185 height 19
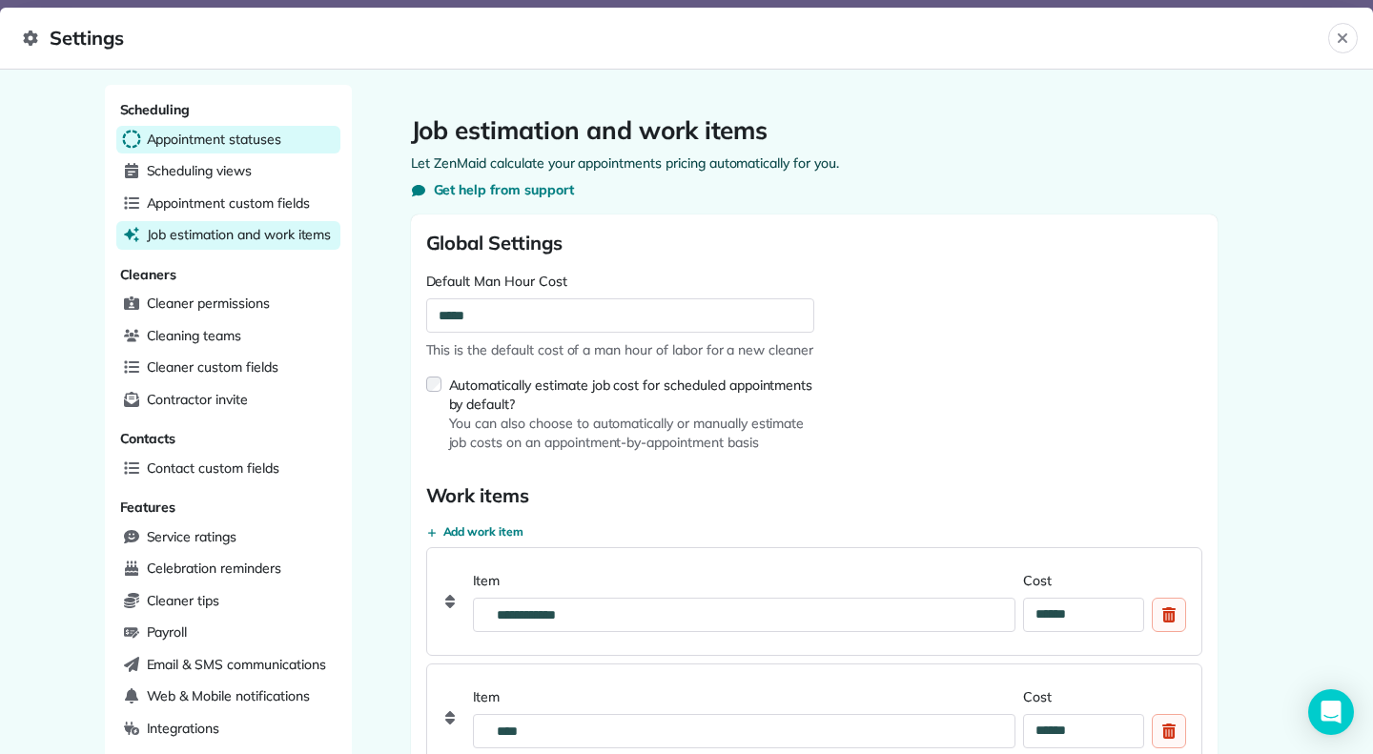
click at [255, 146] on span "Appointment statuses" at bounding box center [214, 139] width 134 height 19
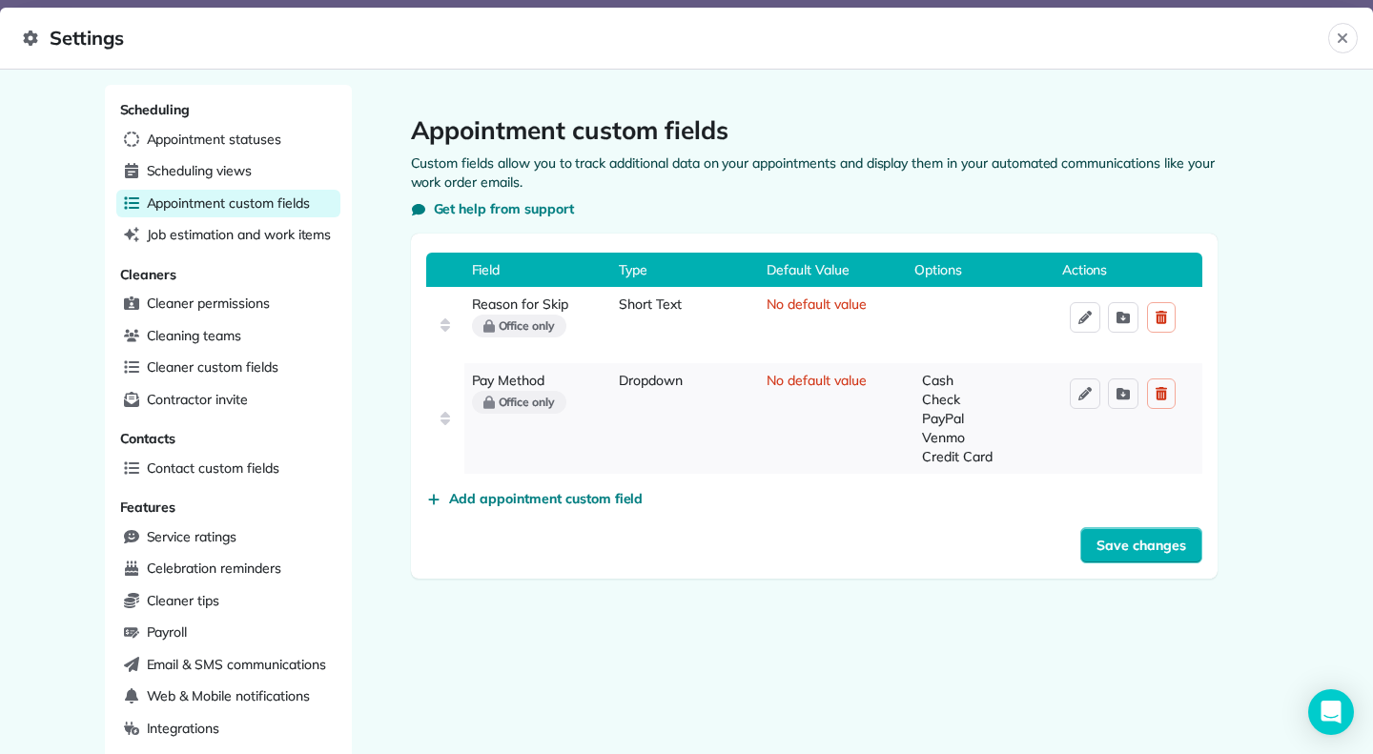
click at [51, 54] on header "Settings Close" at bounding box center [686, 39] width 1373 height 62
click at [22, 37] on header "Settings Close" at bounding box center [686, 39] width 1373 height 62
select select "**********"
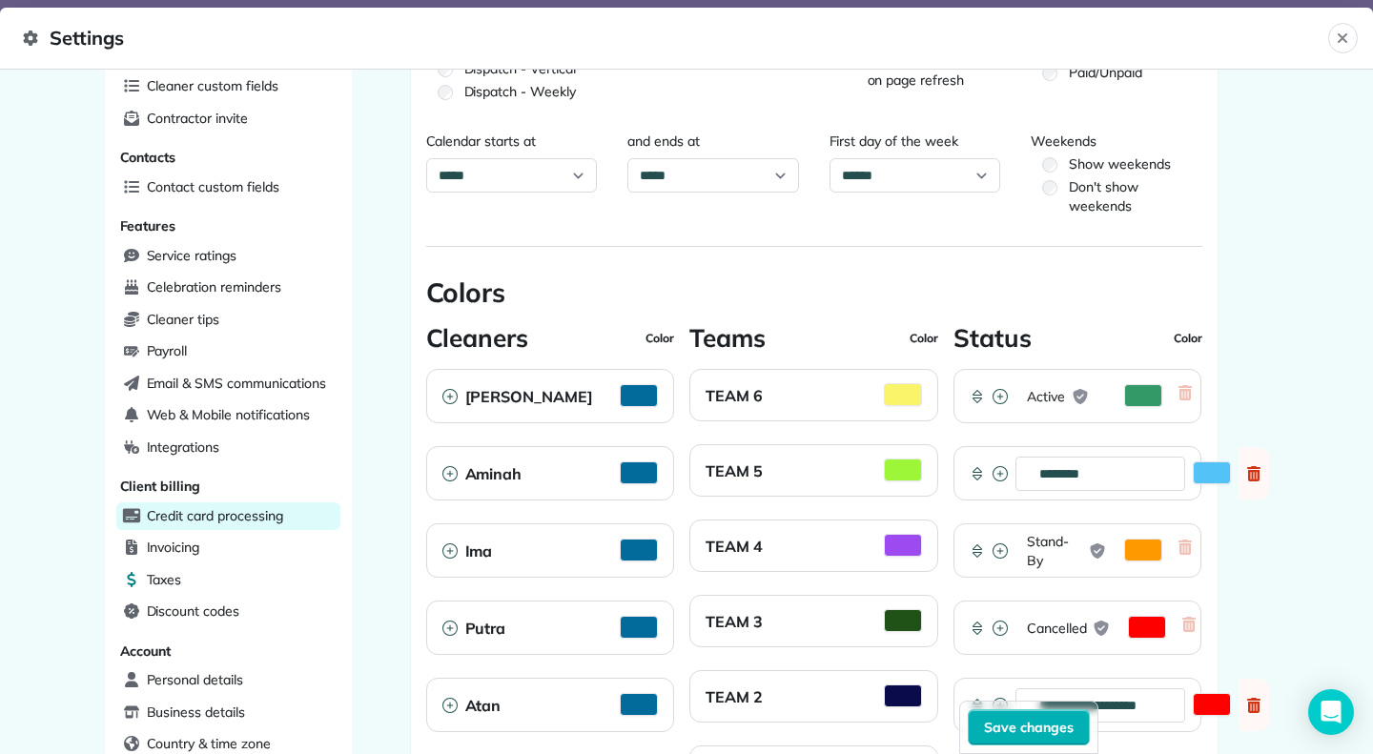
scroll to position [278, 0]
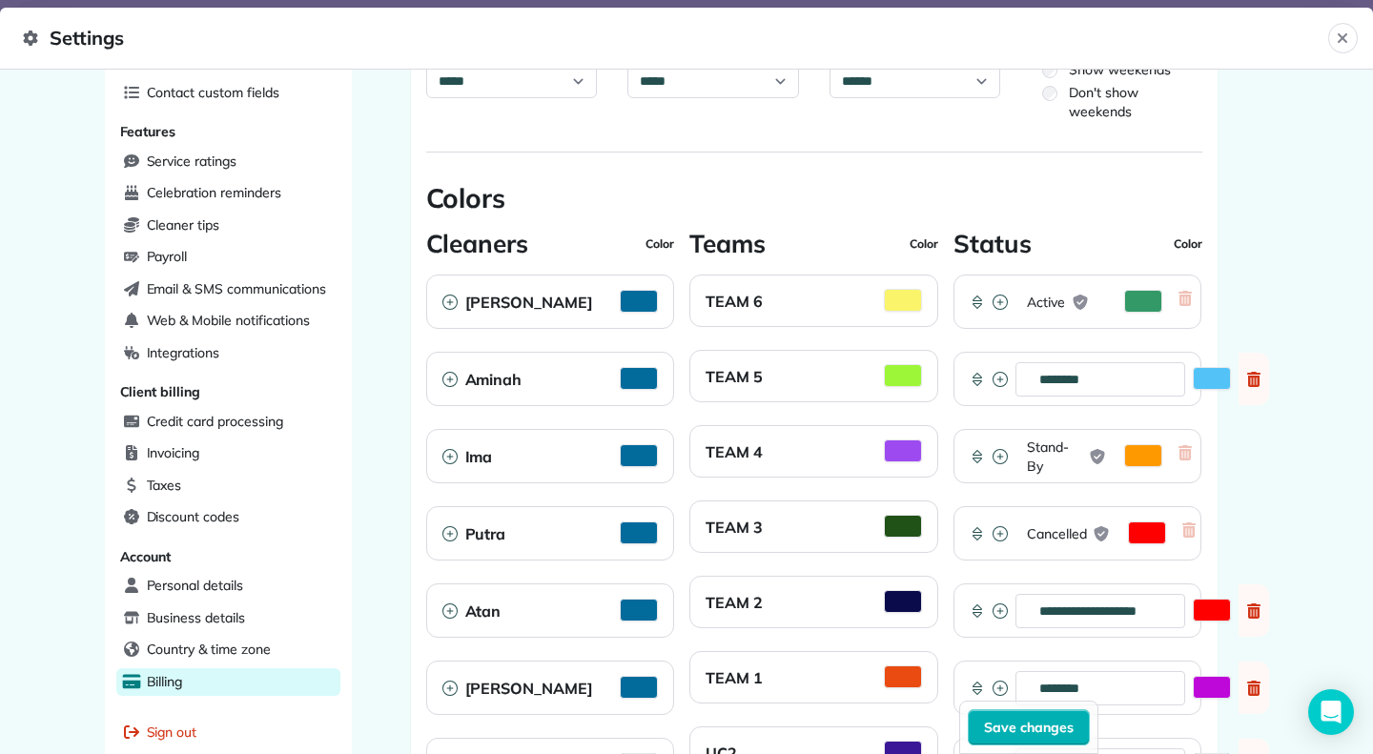
click at [204, 668] on div "Billing" at bounding box center [228, 682] width 224 height 29
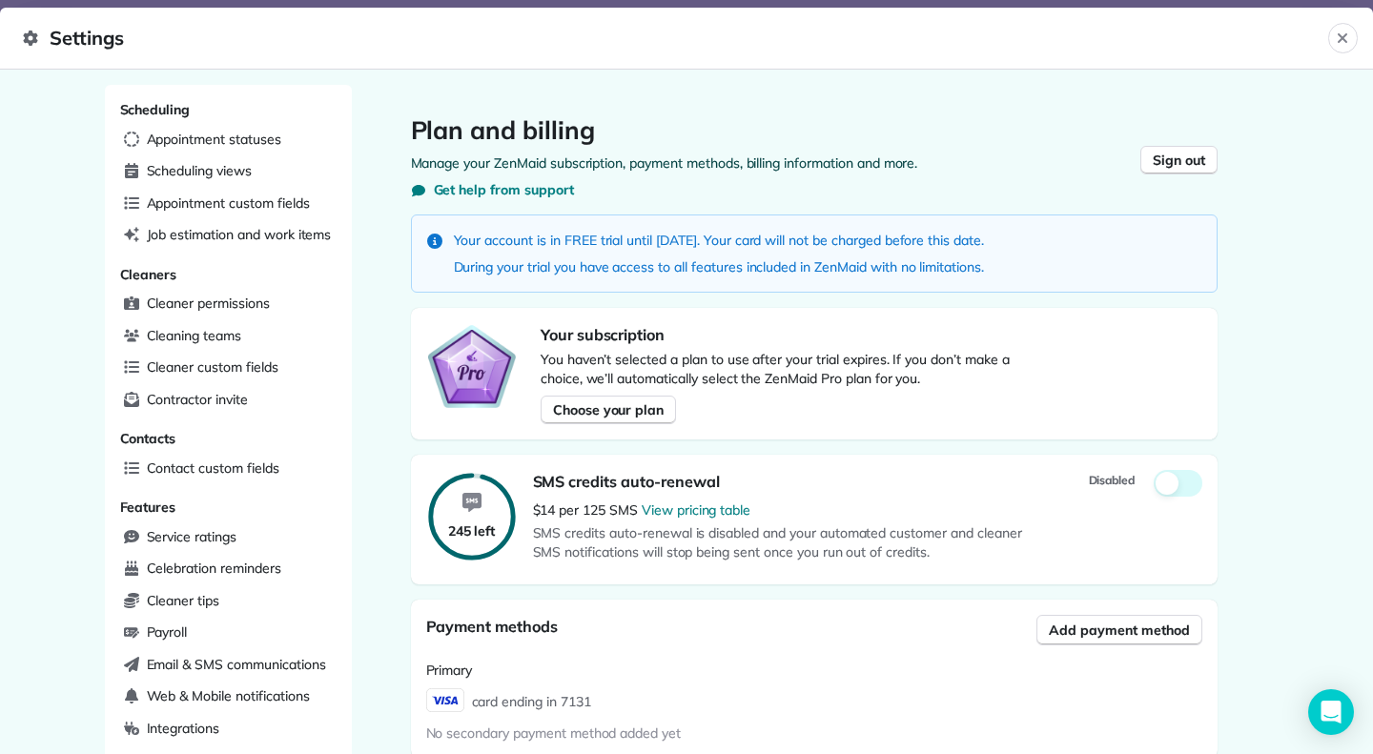
scroll to position [194, 0]
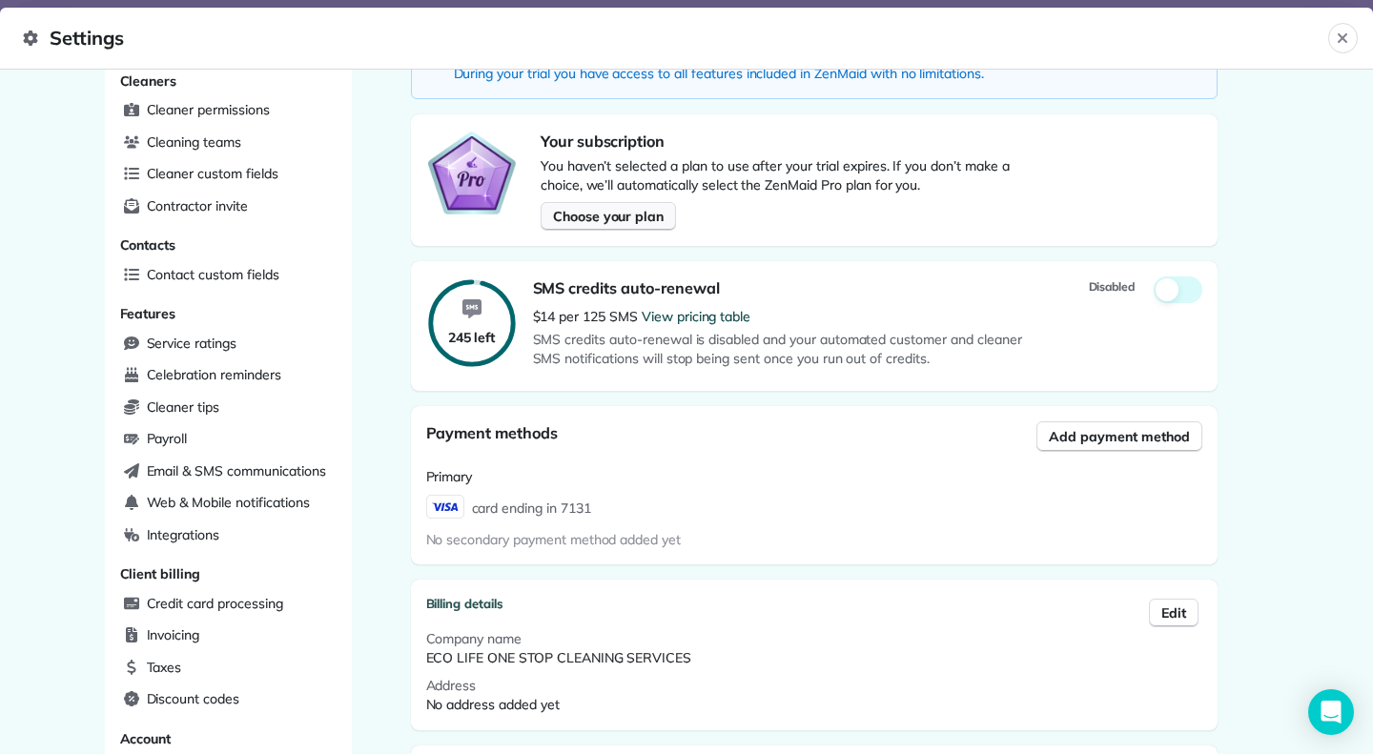
click at [632, 219] on span "Choose your plan" at bounding box center [608, 216] width 111 height 19
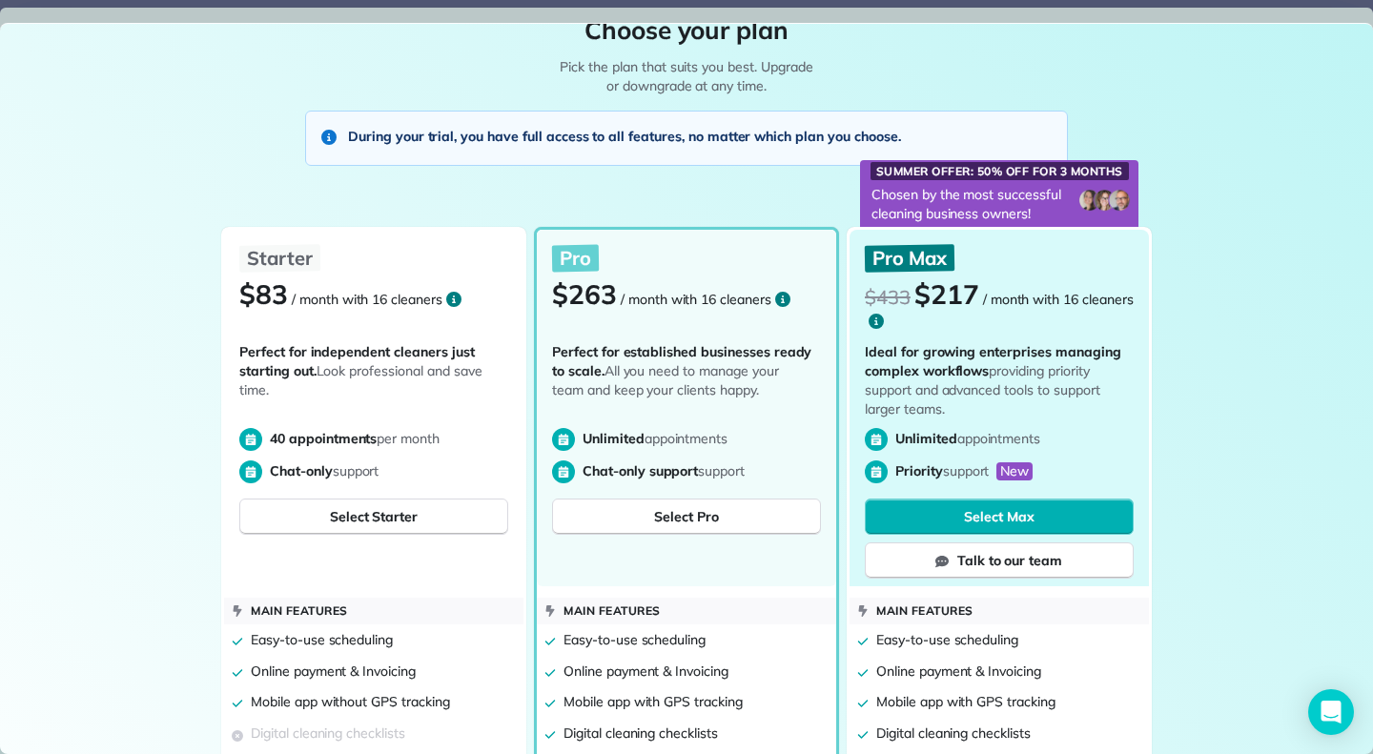
scroll to position [0, 0]
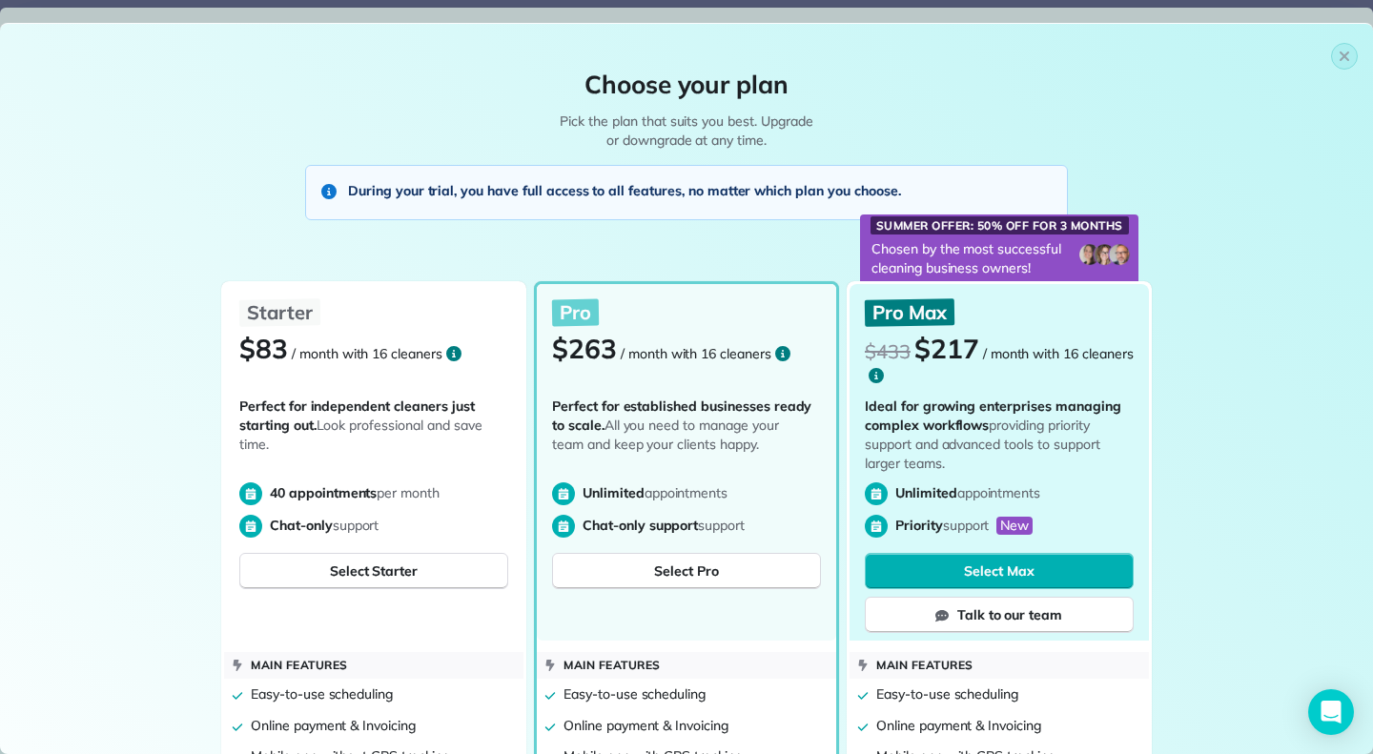
drag, startPoint x: 976, startPoint y: 348, endPoint x: 1137, endPoint y: 381, distance: 163.6
click at [1133, 358] on div "Pro Max $433 $217 / month with 16 cleaners Ideal for growing enterprises managi…" at bounding box center [999, 462] width 299 height 357
click at [720, 285] on div "Pro $263 / month with 16 cleaners Perfect for established businesses ready to s…" at bounding box center [686, 462] width 299 height 357
drag, startPoint x: 986, startPoint y: 350, endPoint x: 1141, endPoint y: 357, distance: 155.6
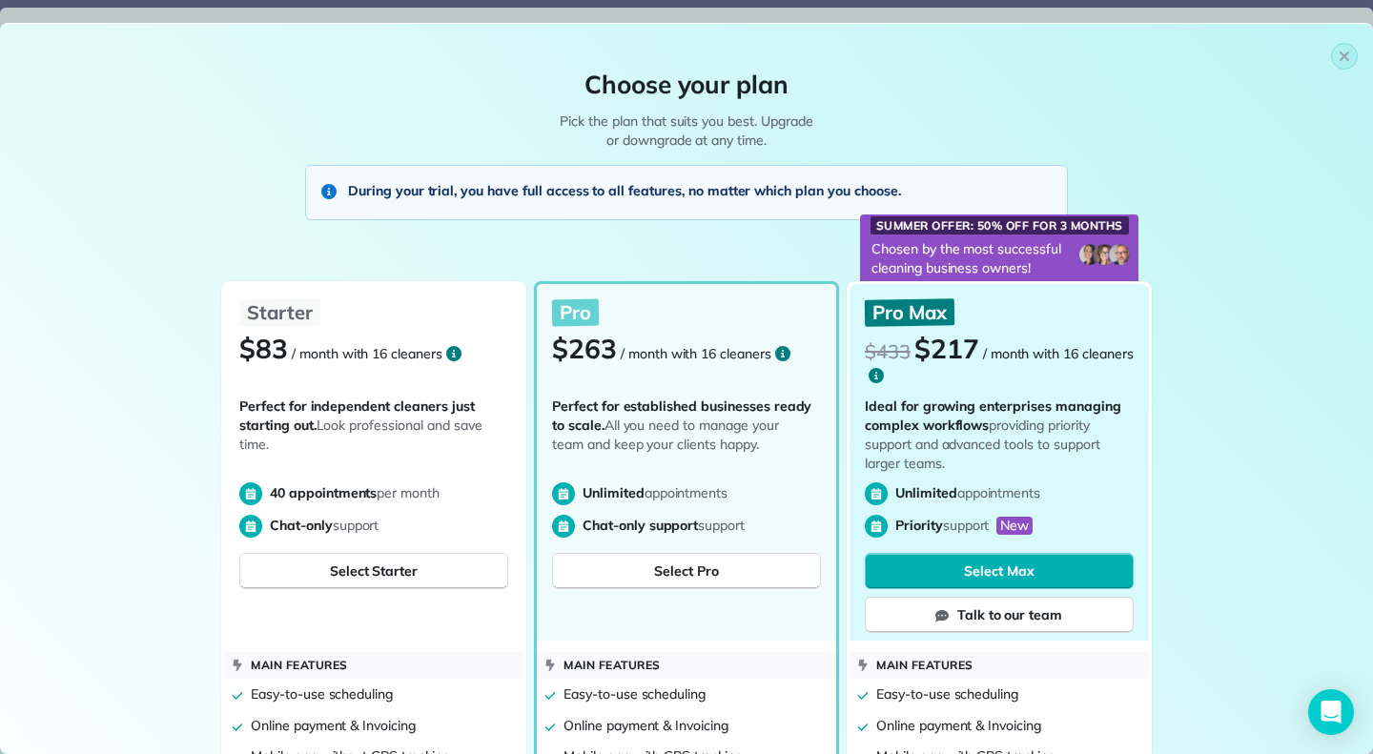
drag, startPoint x: 633, startPoint y: 348, endPoint x: 855, endPoint y: 344, distance: 222.2
click at [1113, 355] on span "/ month with 16 cleaners" at bounding box center [1058, 353] width 151 height 17
drag, startPoint x: 1126, startPoint y: 354, endPoint x: 999, endPoint y: 355, distance: 126.8
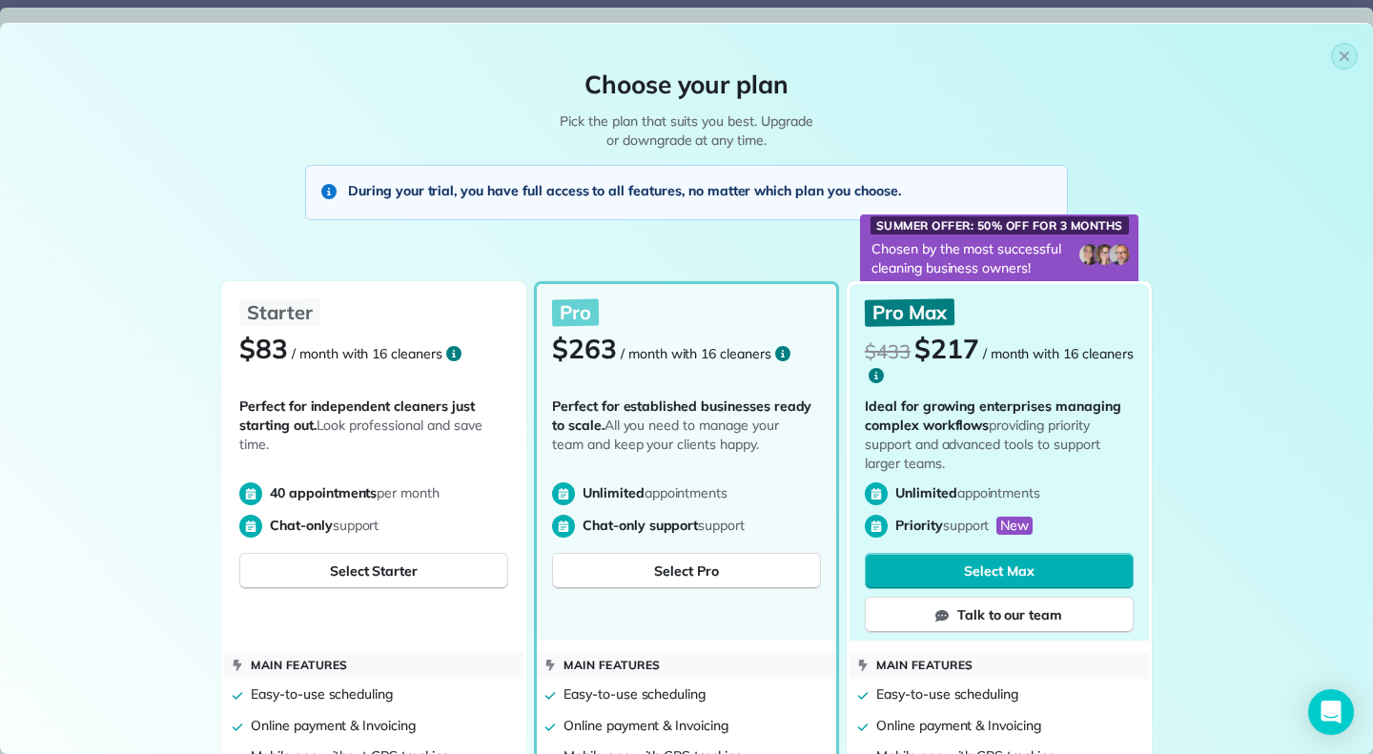
click at [995, 355] on div "$433 $217 / month with 16 cleaners" at bounding box center [999, 361] width 269 height 55
click at [1098, 345] on span "/ month with 16 cleaners" at bounding box center [1058, 353] width 151 height 17
click at [673, 562] on span "Select Pro" at bounding box center [686, 571] width 65 height 19
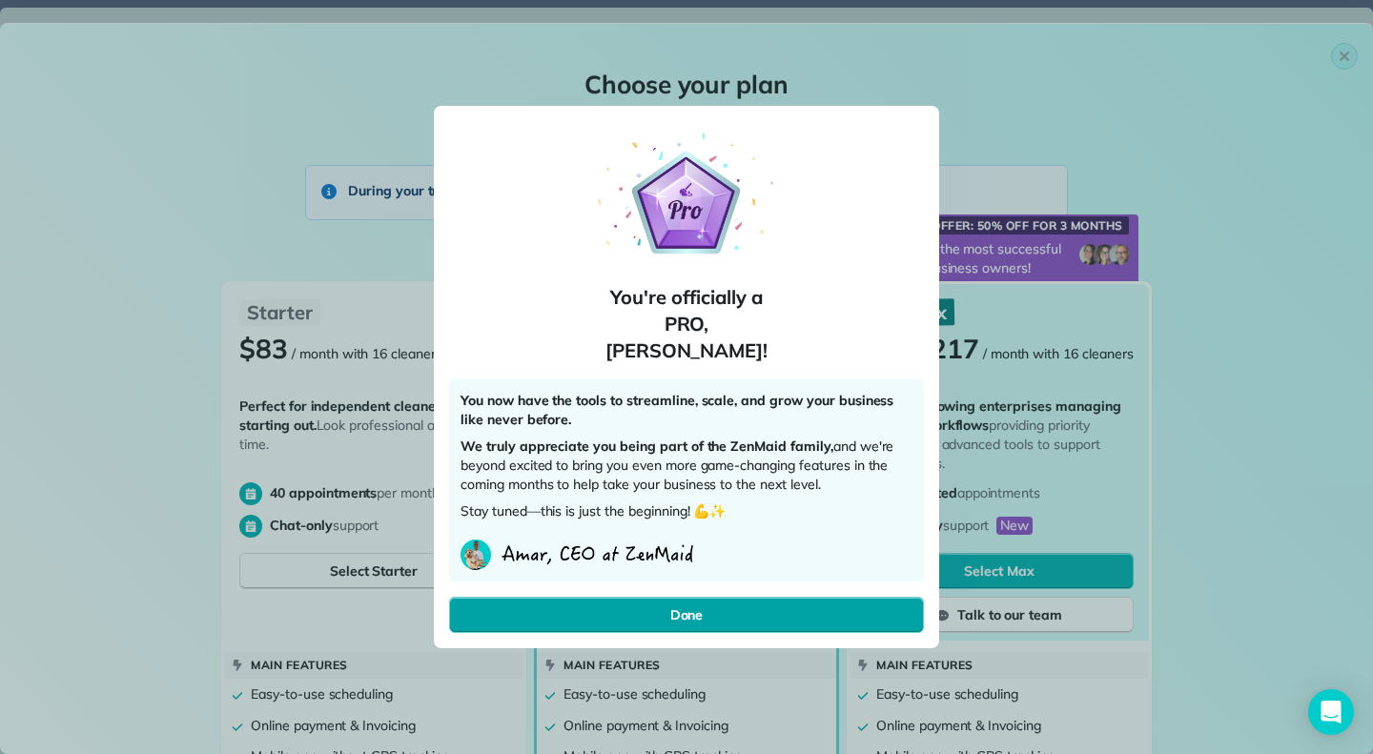
click at [744, 597] on button "Done" at bounding box center [686, 615] width 475 height 36
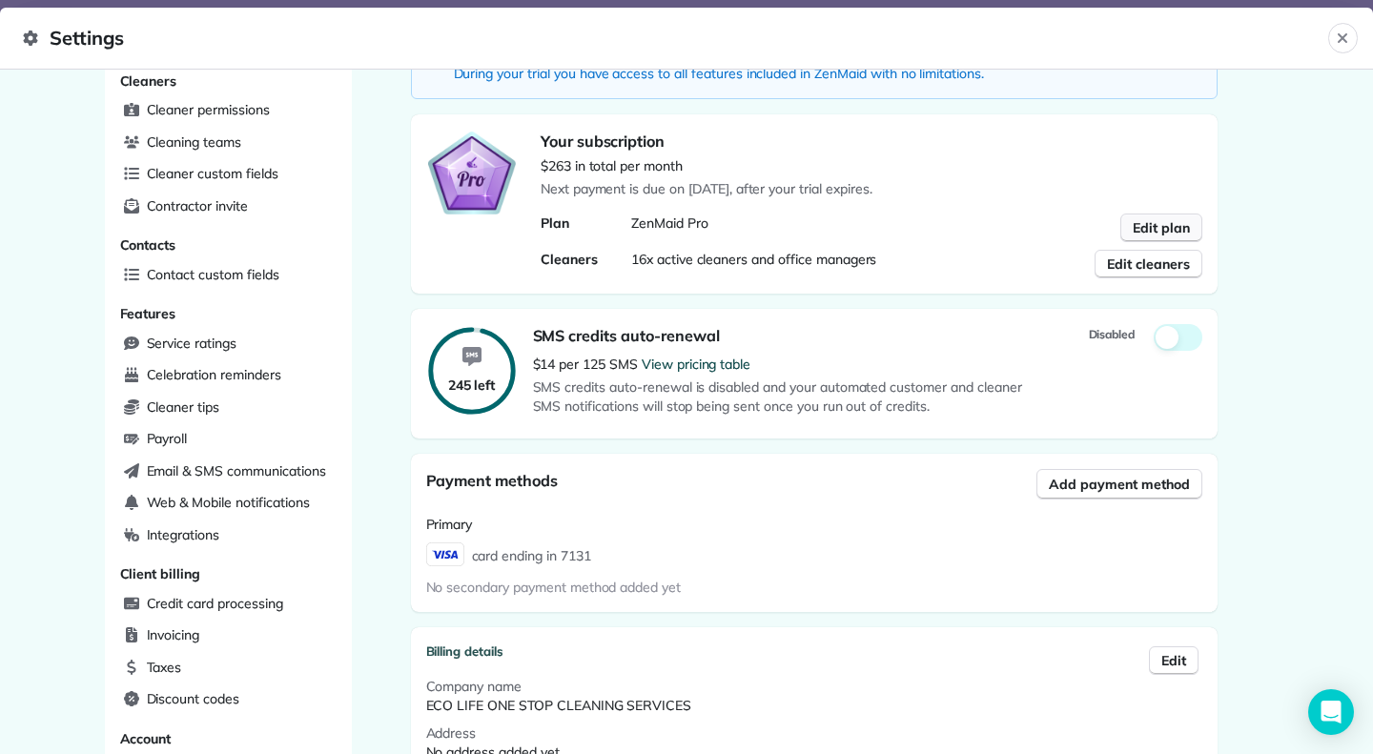
click at [1168, 232] on span "Edit plan" at bounding box center [1161, 227] width 57 height 19
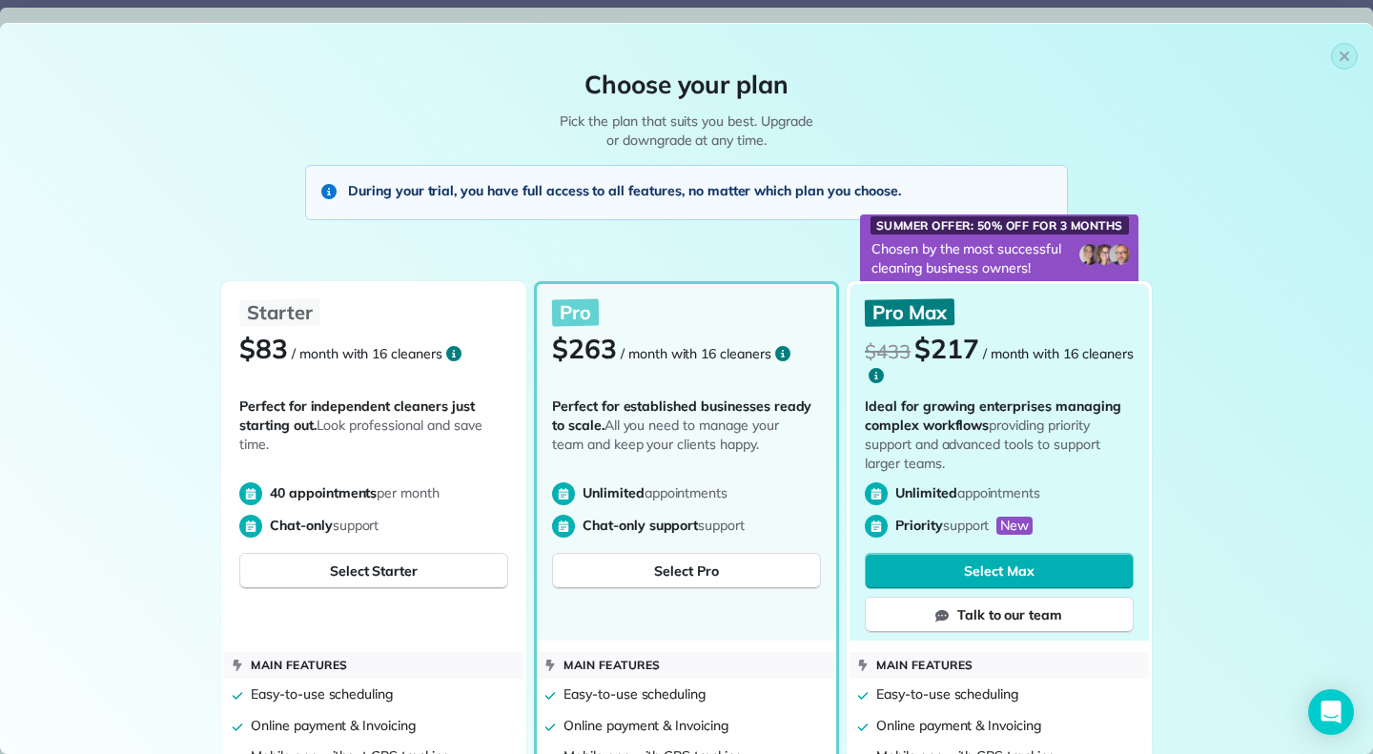
drag, startPoint x: 871, startPoint y: 218, endPoint x: 1106, endPoint y: 223, distance: 235.6
click at [1106, 223] on p "Summer offer: 50% off for 3 months" at bounding box center [1000, 225] width 258 height 18
drag, startPoint x: 891, startPoint y: 240, endPoint x: 955, endPoint y: 243, distance: 64.9
click at [955, 243] on p "Chosen by the most successful cleaning business owners!" at bounding box center [969, 259] width 218 height 46
click at [975, 295] on div "Pro Max $433 $217 / month with 16 cleaners Ideal for growing enterprises managi…" at bounding box center [999, 462] width 299 height 357
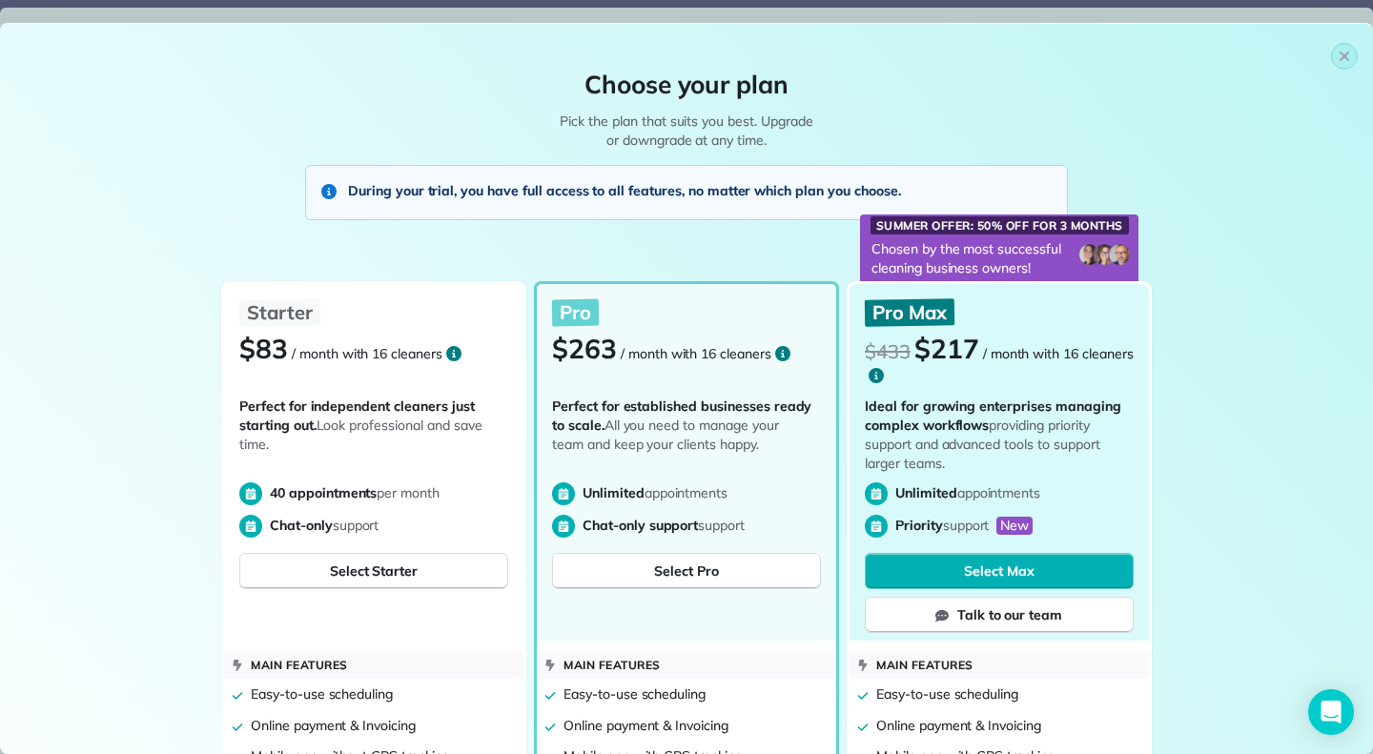
click at [974, 312] on div "Pro Max" at bounding box center [999, 312] width 269 height 27
drag, startPoint x: 1091, startPoint y: 350, endPoint x: 923, endPoint y: 343, distance: 168.0
click at [923, 343] on div "$433 $217 / month with 16 cleaners" at bounding box center [999, 361] width 269 height 55
click at [1135, 339] on div "Pro Max $433 $217 / month with 16 cleaners Ideal for growing enterprises managi…" at bounding box center [999, 462] width 299 height 357
